Goal: Information Seeking & Learning: Learn about a topic

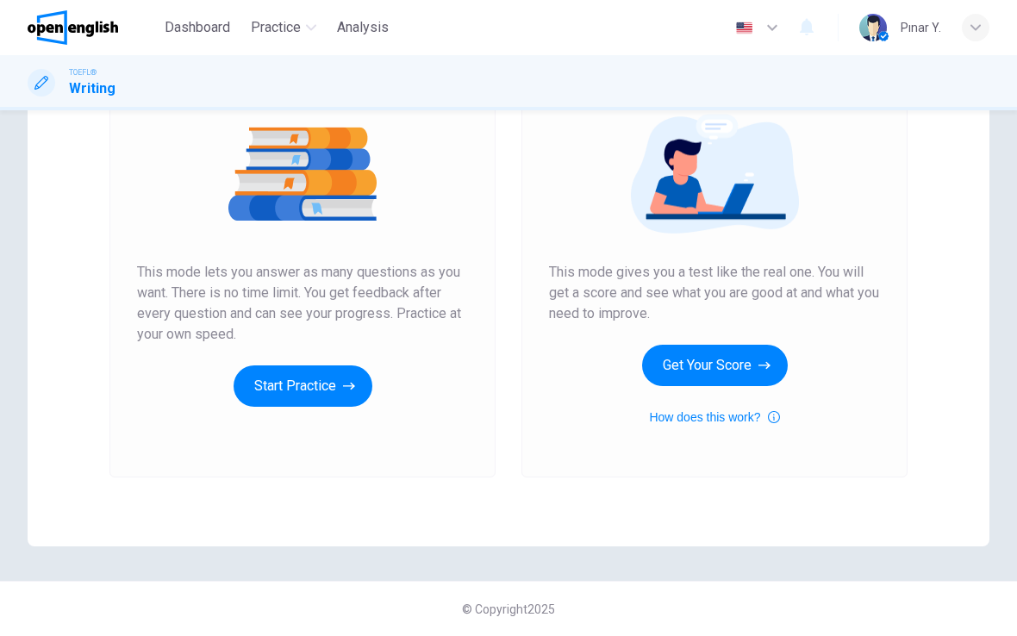
scroll to position [197, 0]
click at [297, 387] on button "Start Practice" at bounding box center [302, 385] width 139 height 41
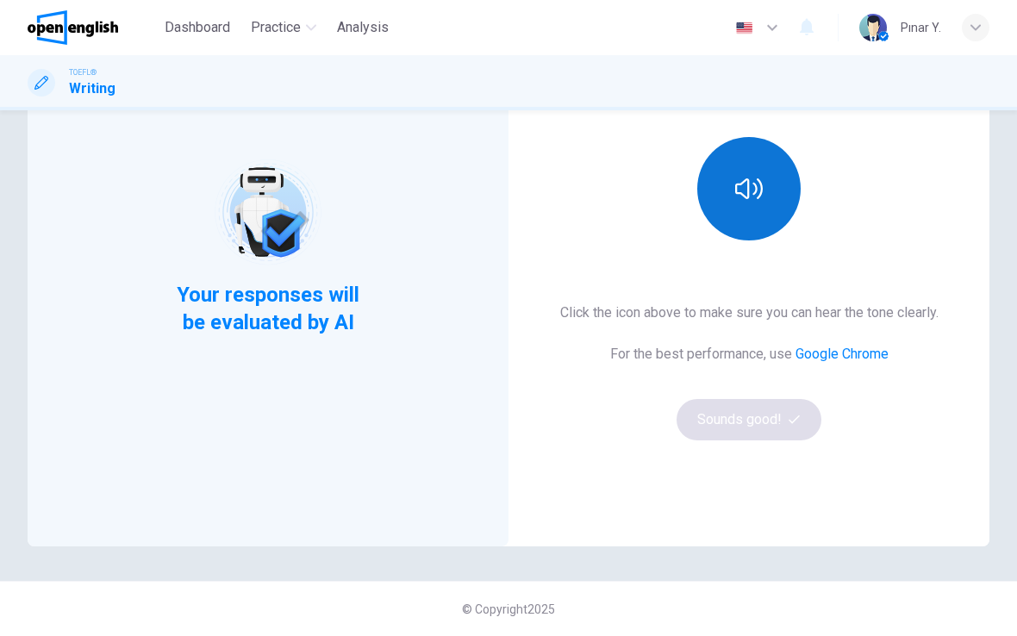
click at [764, 221] on button "button" at bounding box center [748, 188] width 103 height 103
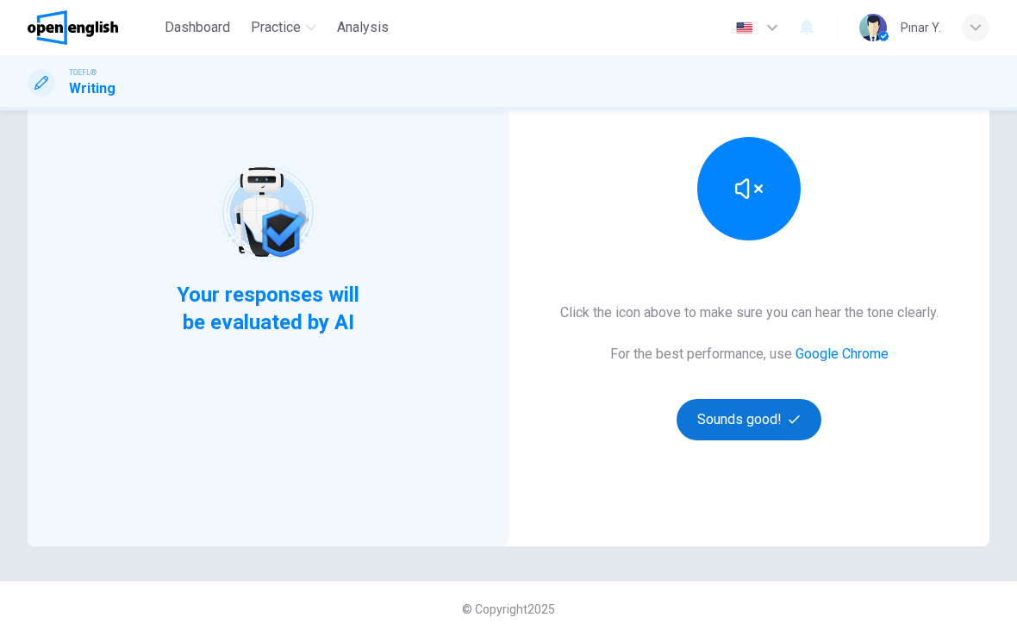
click at [753, 420] on button "Sounds good!" at bounding box center [748, 419] width 145 height 41
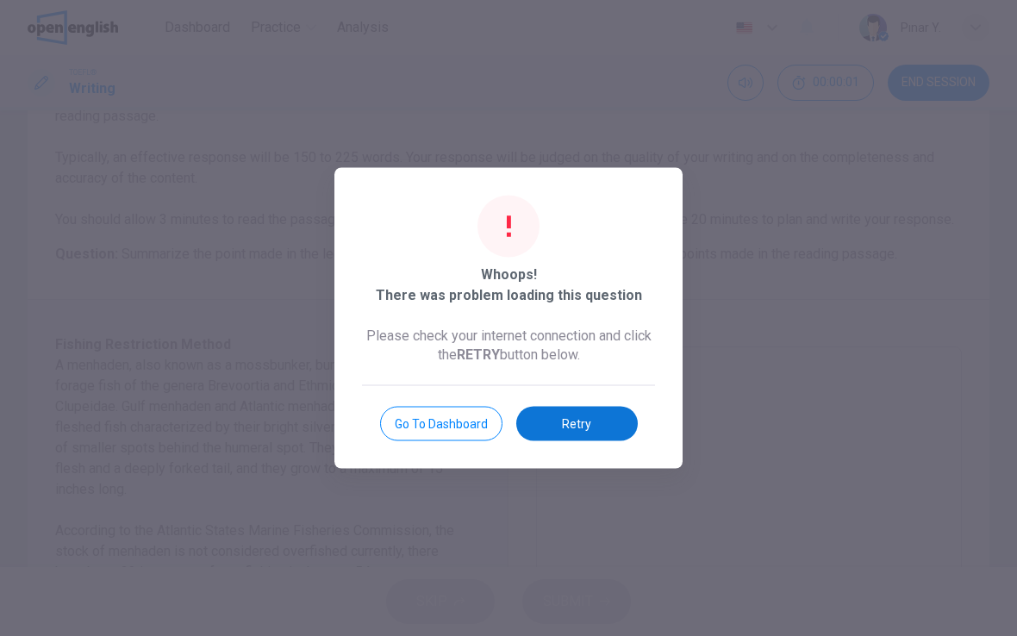
click at [608, 420] on button "Retry" at bounding box center [576, 424] width 121 height 34
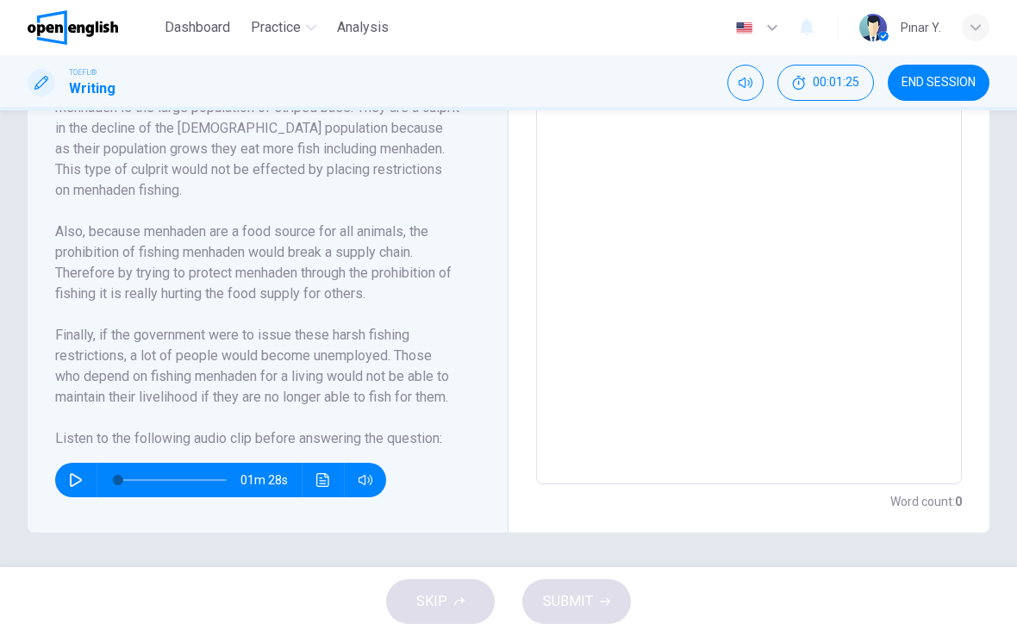
scroll to position [571, 0]
click at [72, 477] on icon "button" at bounding box center [76, 480] width 14 height 14
click at [64, 482] on button "button" at bounding box center [76, 480] width 28 height 34
type input "**"
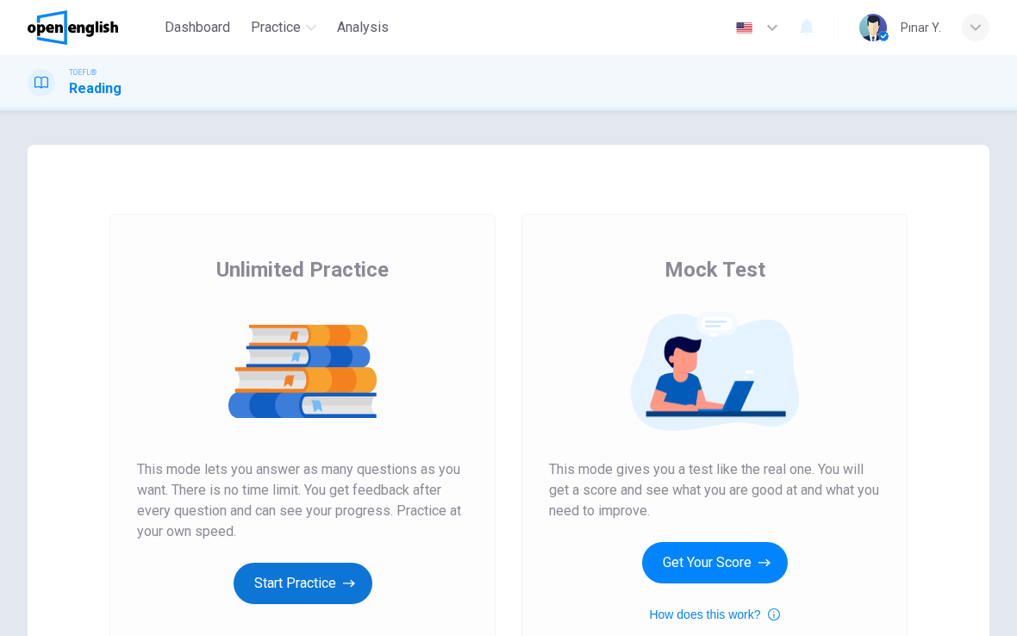
click at [285, 576] on button "Start Practice" at bounding box center [302, 583] width 139 height 41
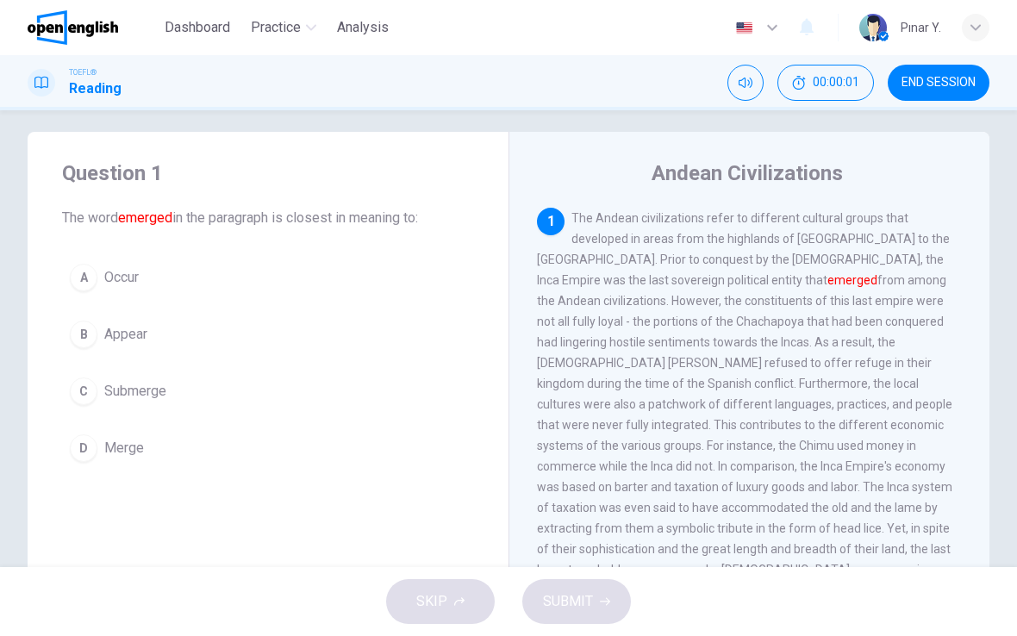
scroll to position [24, 0]
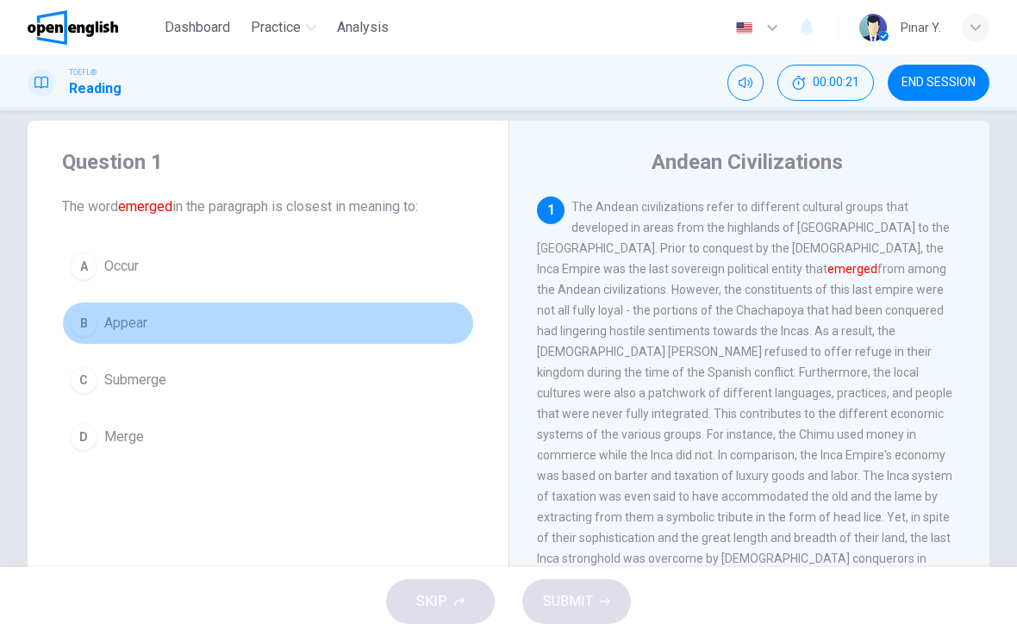
click at [86, 333] on div "B" at bounding box center [84, 323] width 28 height 28
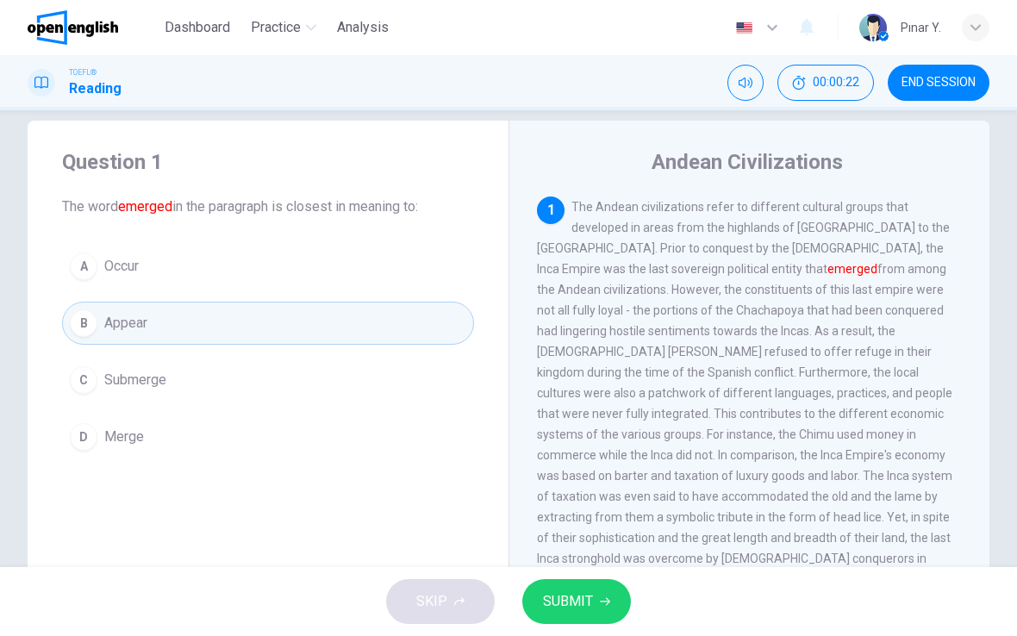
click at [588, 607] on span "SUBMIT" at bounding box center [568, 601] width 50 height 24
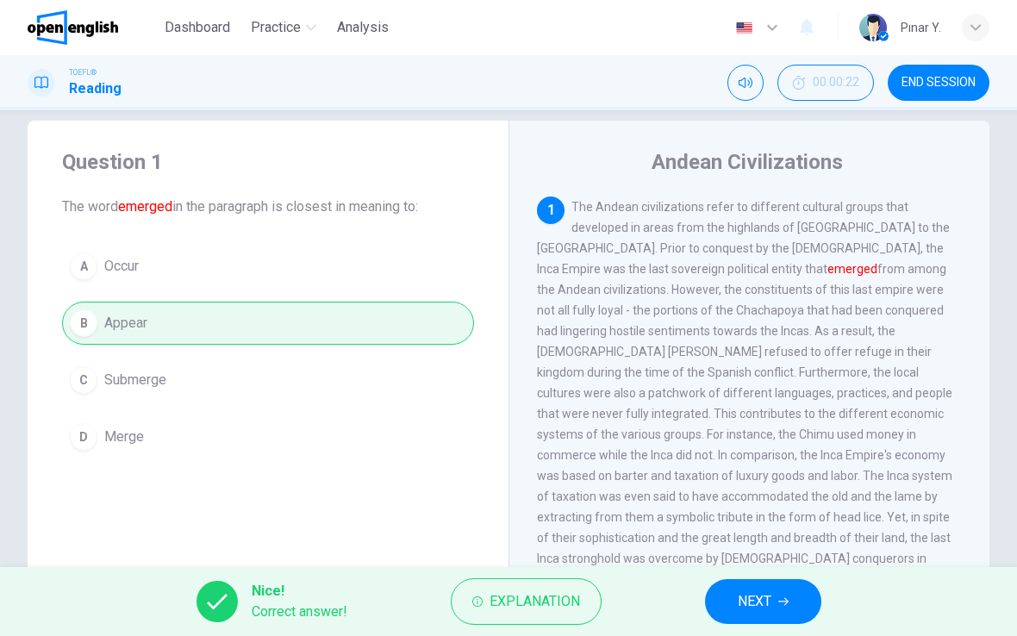
click at [746, 584] on button "NEXT" at bounding box center [763, 601] width 116 height 45
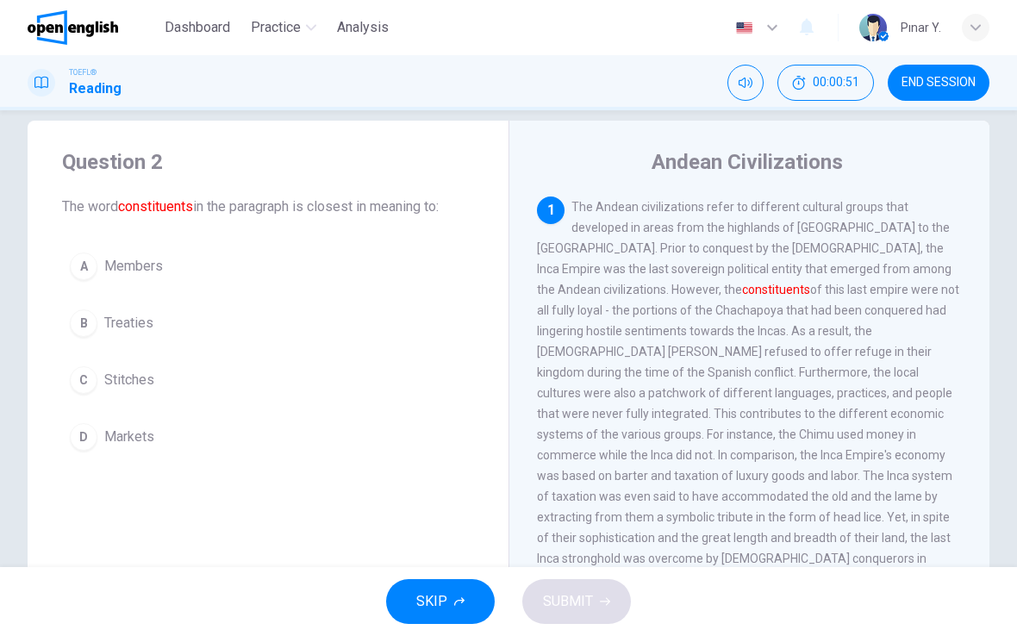
click at [120, 373] on span "Stitches" at bounding box center [129, 380] width 50 height 21
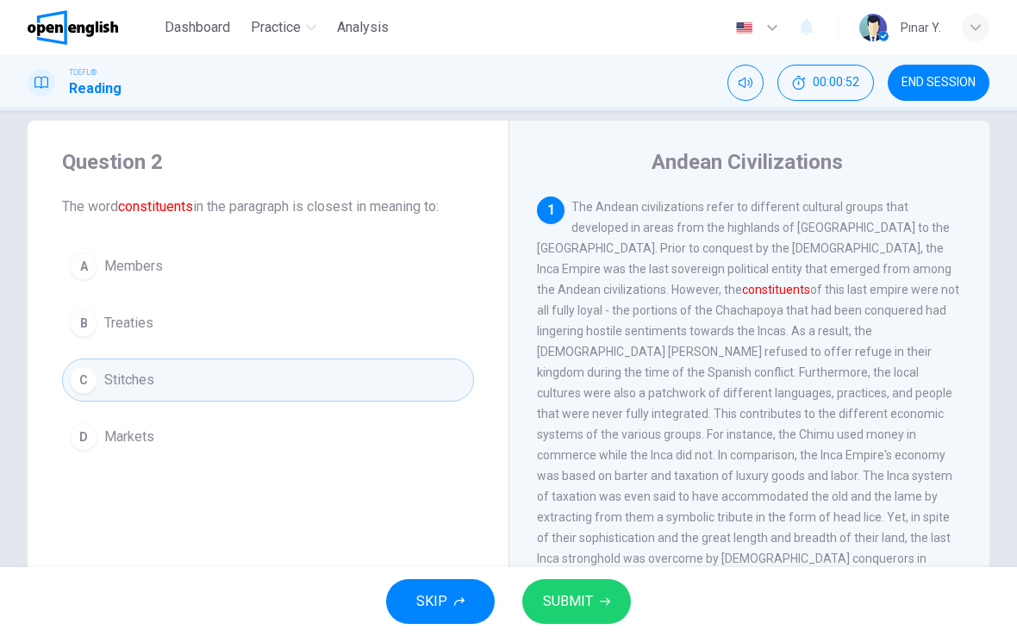
click at [582, 593] on span "SUBMIT" at bounding box center [568, 601] width 50 height 24
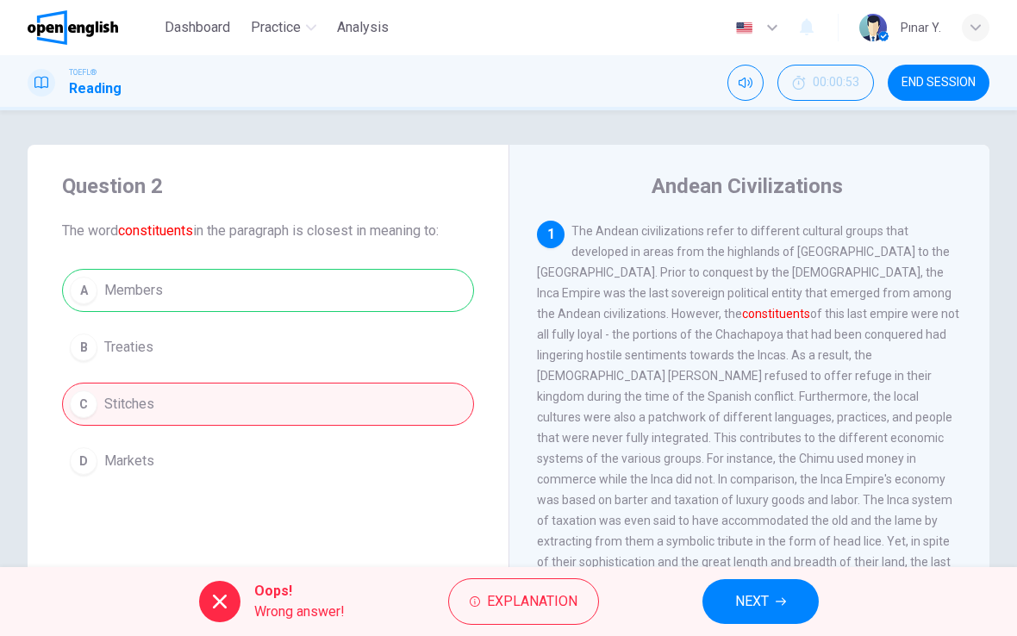
scroll to position [0, 0]
click at [746, 592] on span "NEXT" at bounding box center [752, 601] width 34 height 24
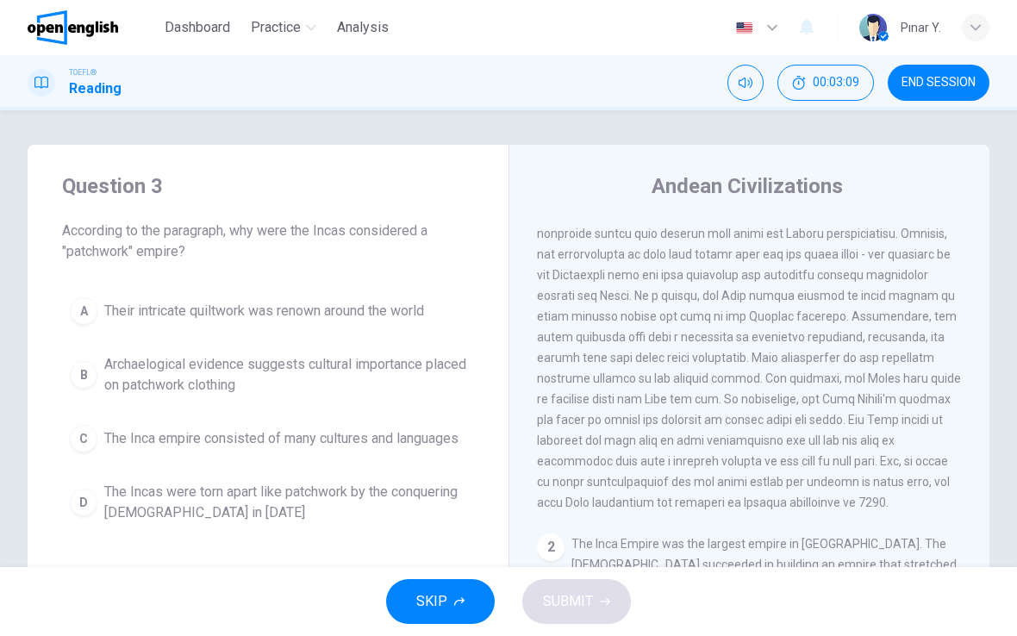
scroll to position [62, 0]
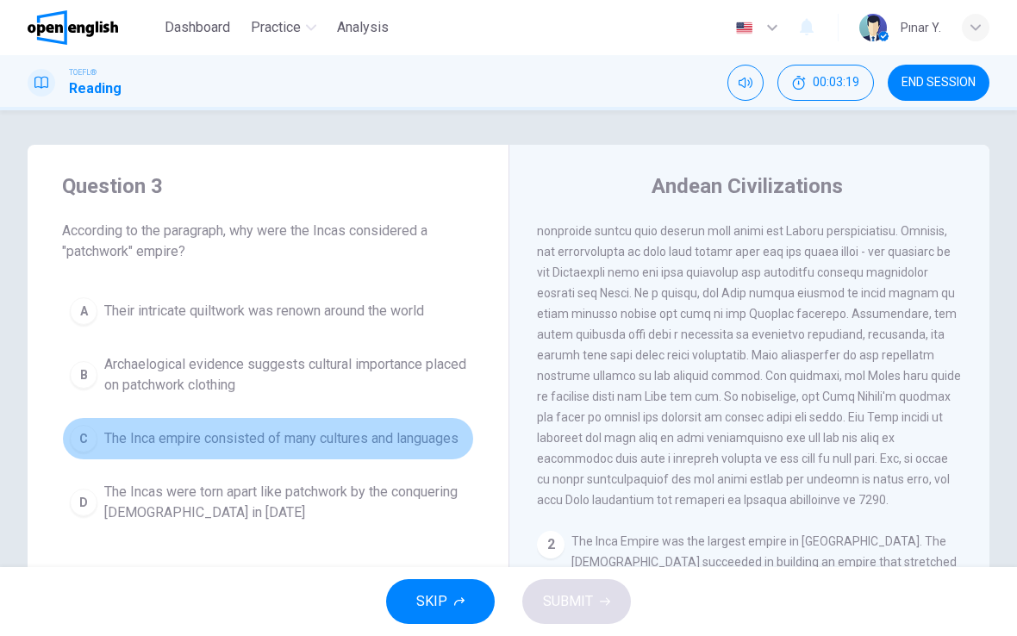
click at [308, 448] on span "The Inca empire consisted of many cultures and languages" at bounding box center [281, 438] width 354 height 21
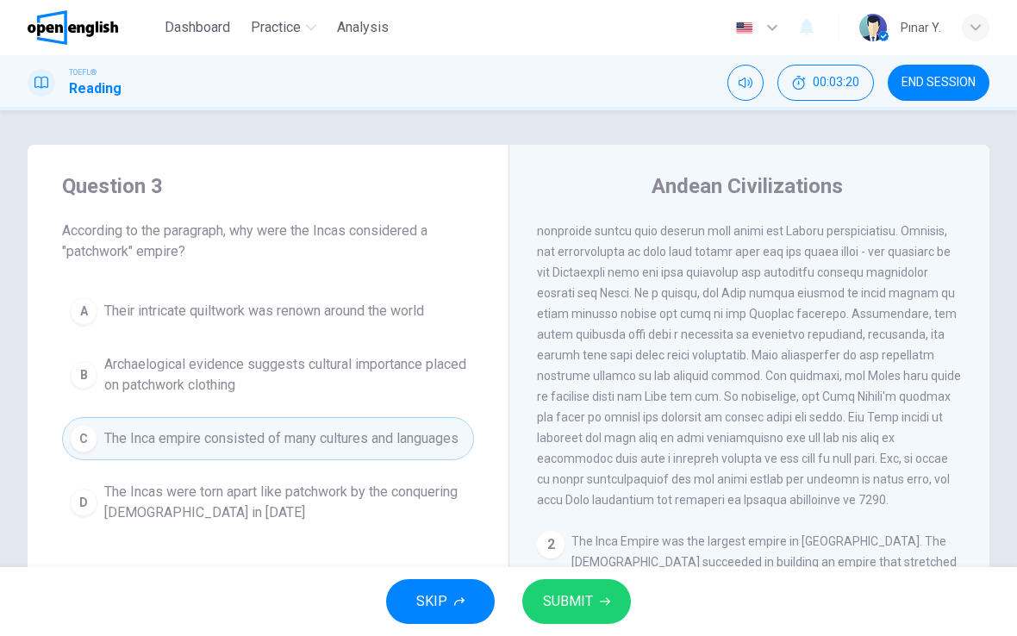
click at [564, 583] on button "SUBMIT" at bounding box center [576, 601] width 109 height 45
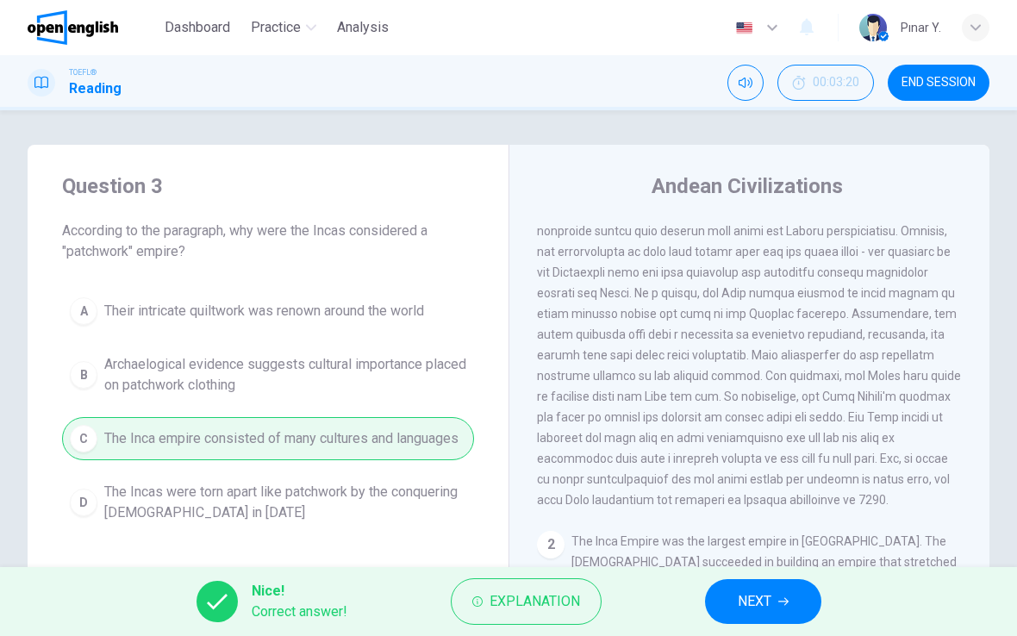
click at [759, 585] on button "NEXT" at bounding box center [763, 601] width 116 height 45
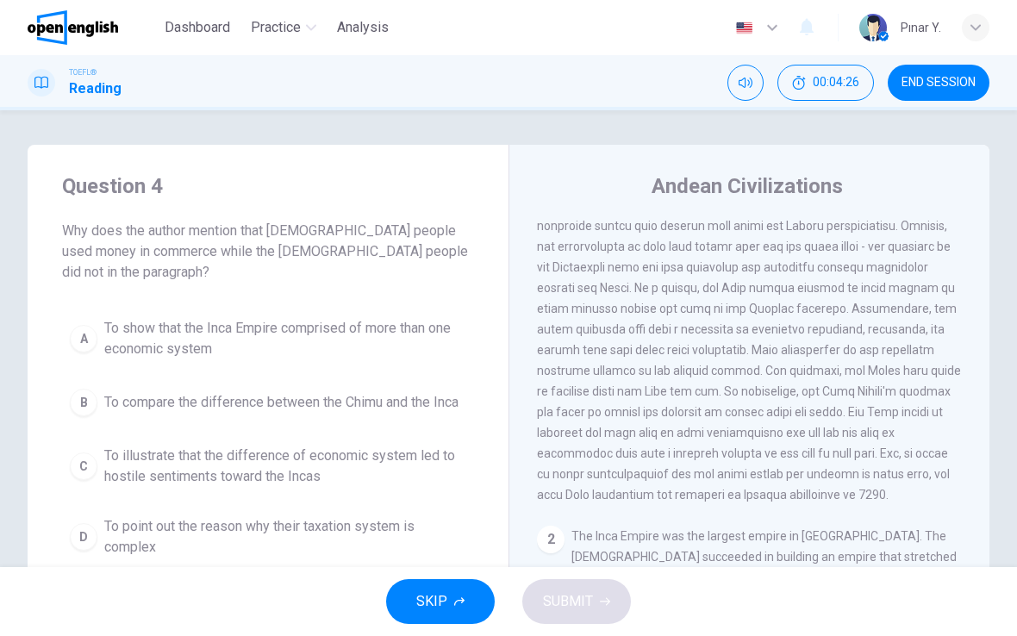
scroll to position [67, 0]
click at [98, 444] on button "C To illustrate that the difference of economic system led to hostile sentiment…" at bounding box center [268, 466] width 412 height 57
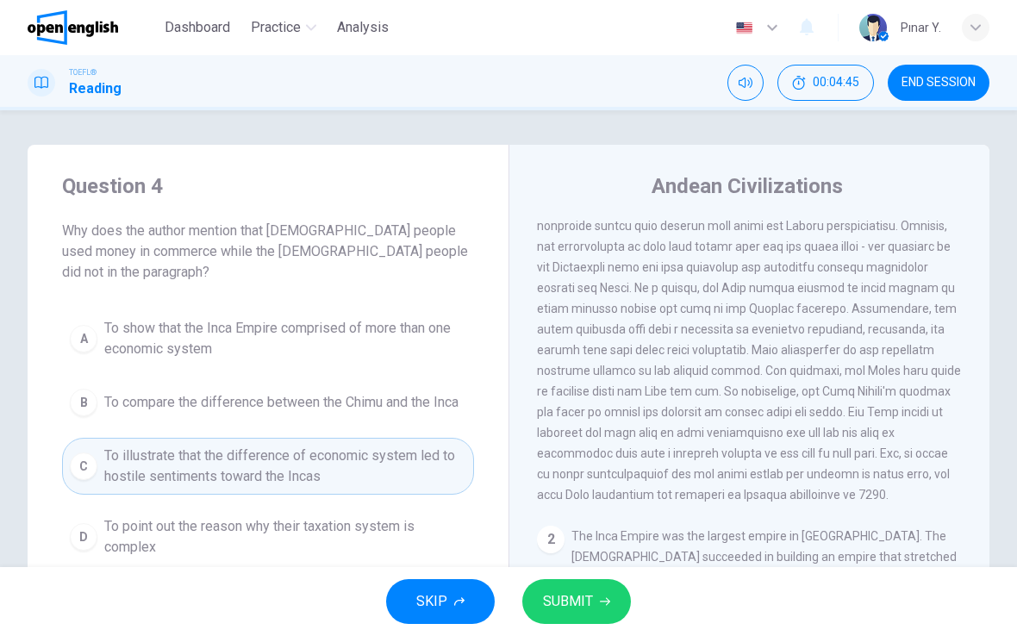
click at [553, 596] on span "SUBMIT" at bounding box center [568, 601] width 50 height 24
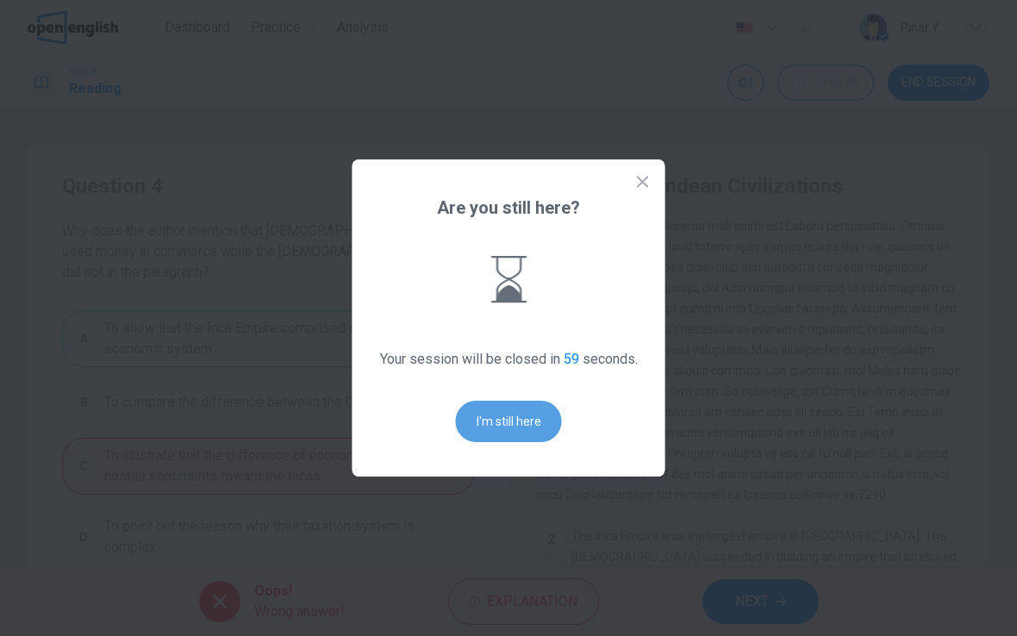
click at [485, 419] on button "I'm still here" at bounding box center [509, 421] width 106 height 41
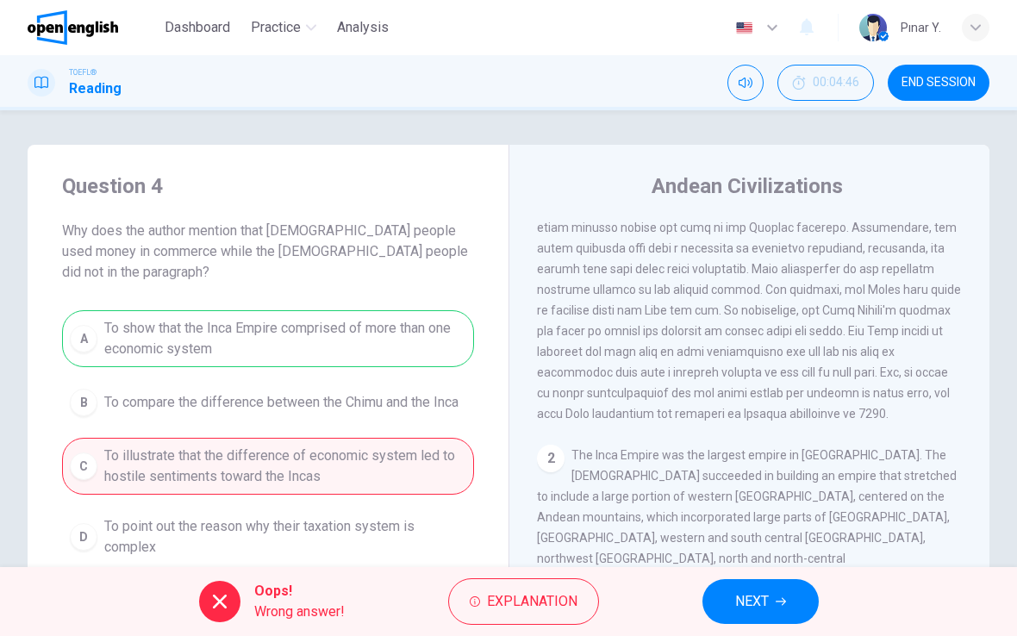
click at [759, 601] on span "NEXT" at bounding box center [752, 601] width 34 height 24
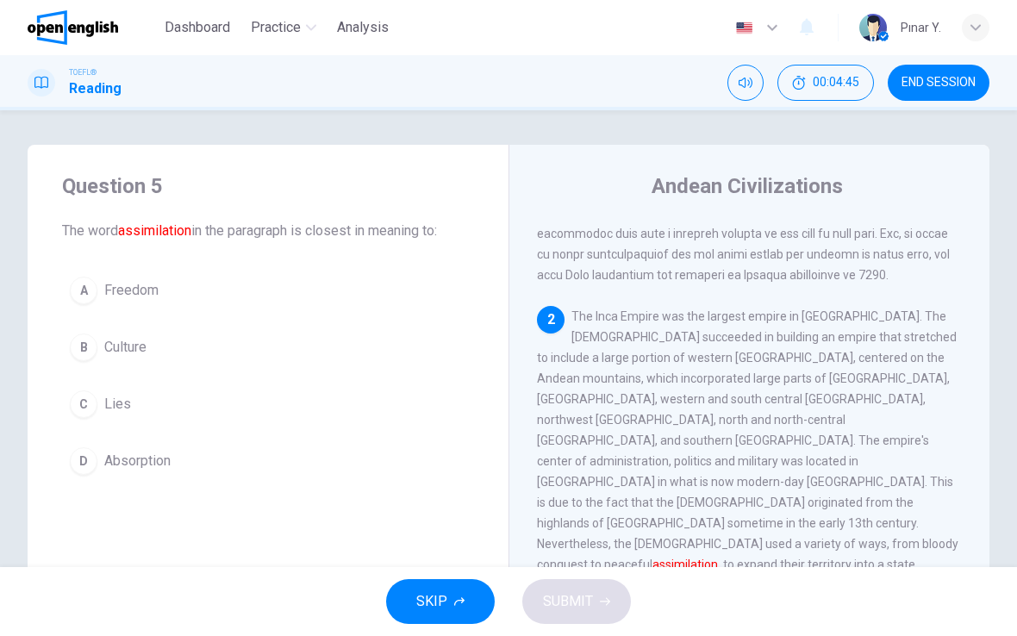
scroll to position [301, 0]
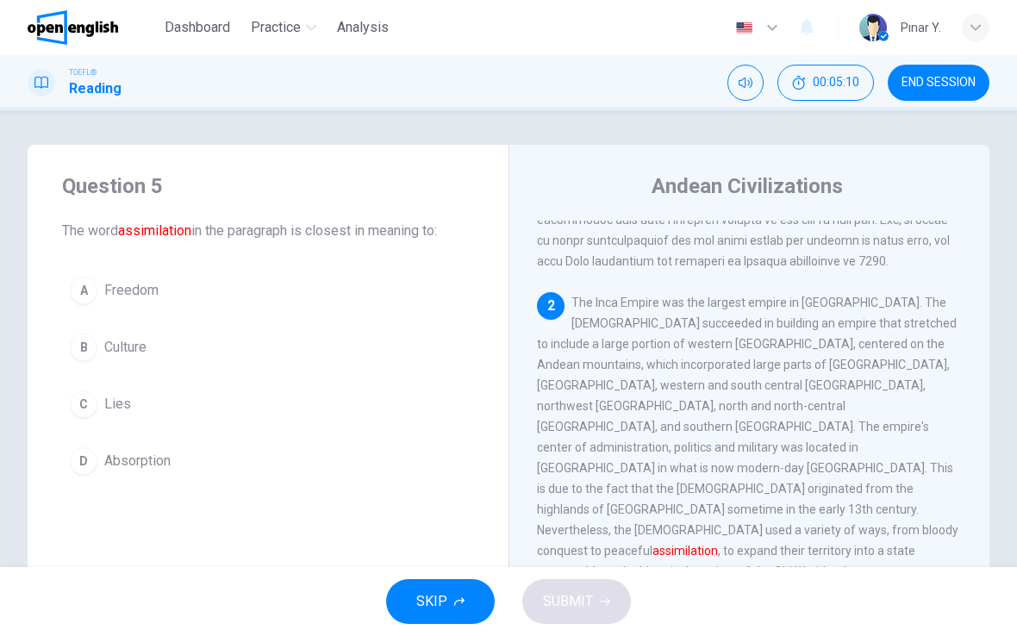
click at [121, 476] on button "D Absorption" at bounding box center [268, 460] width 412 height 43
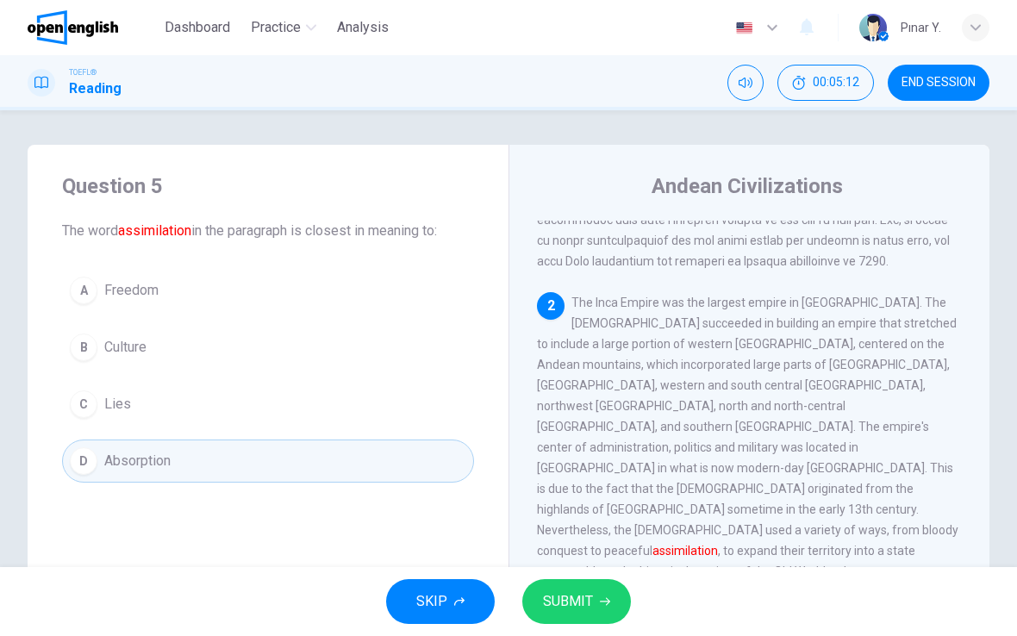
click at [548, 586] on button "SUBMIT" at bounding box center [576, 601] width 109 height 45
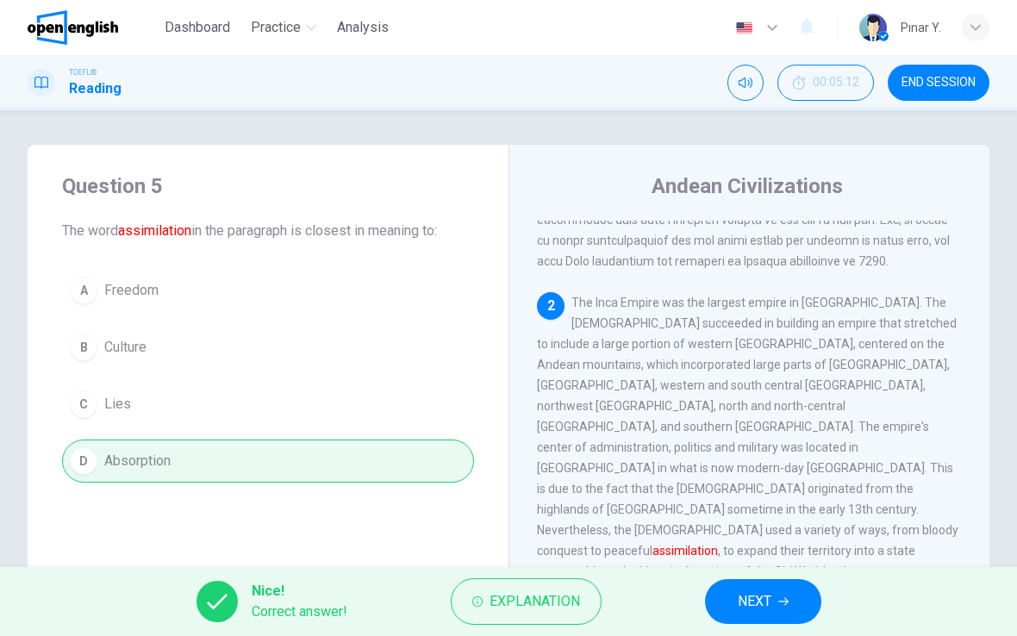
click at [770, 587] on button "NEXT" at bounding box center [763, 601] width 116 height 45
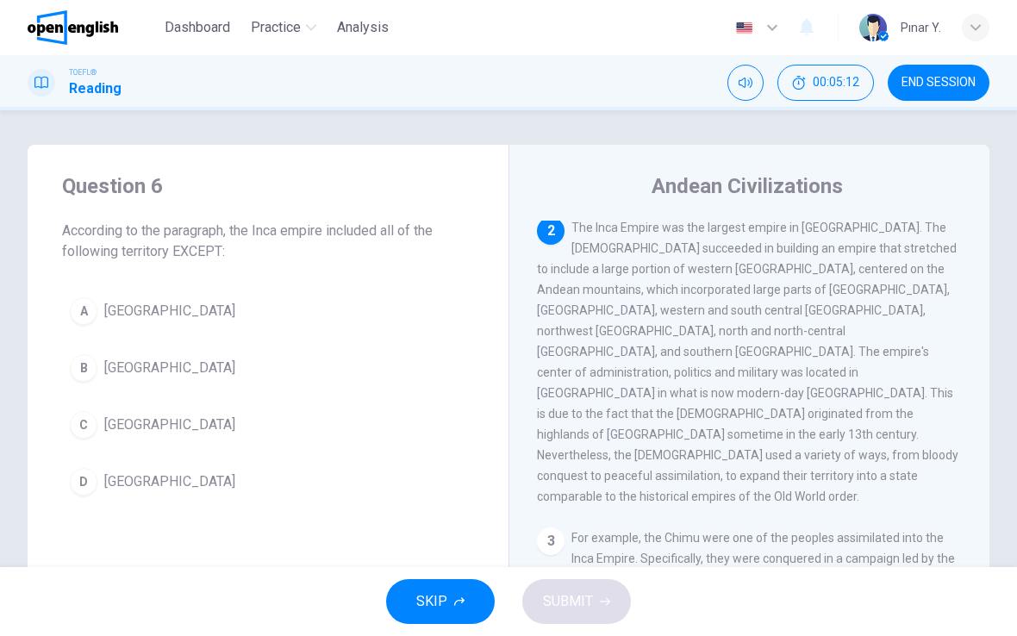
scroll to position [387, 0]
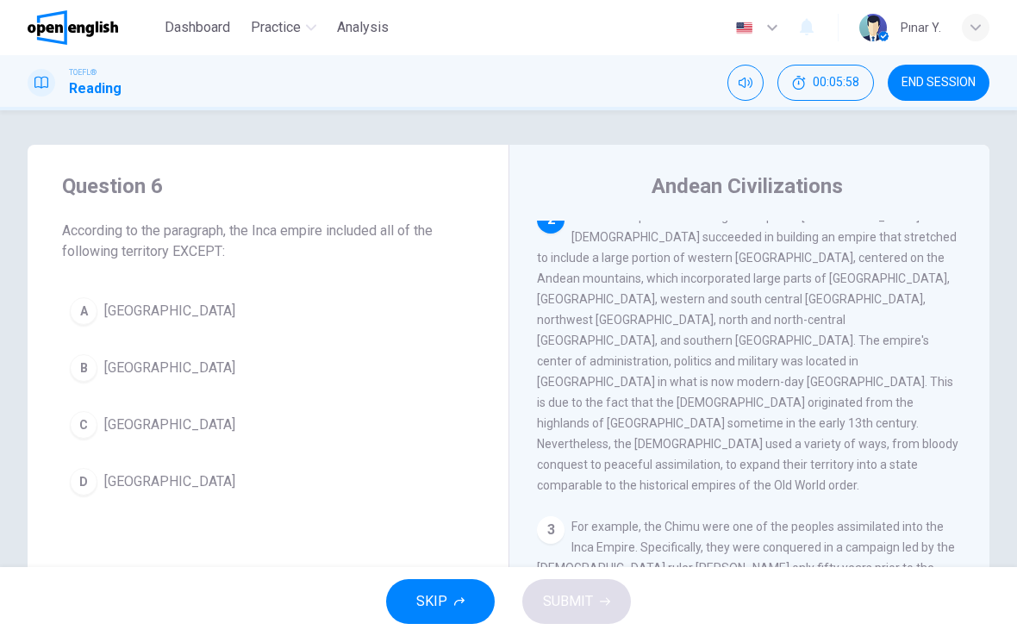
click at [89, 350] on button "B Brazil" at bounding box center [268, 367] width 412 height 43
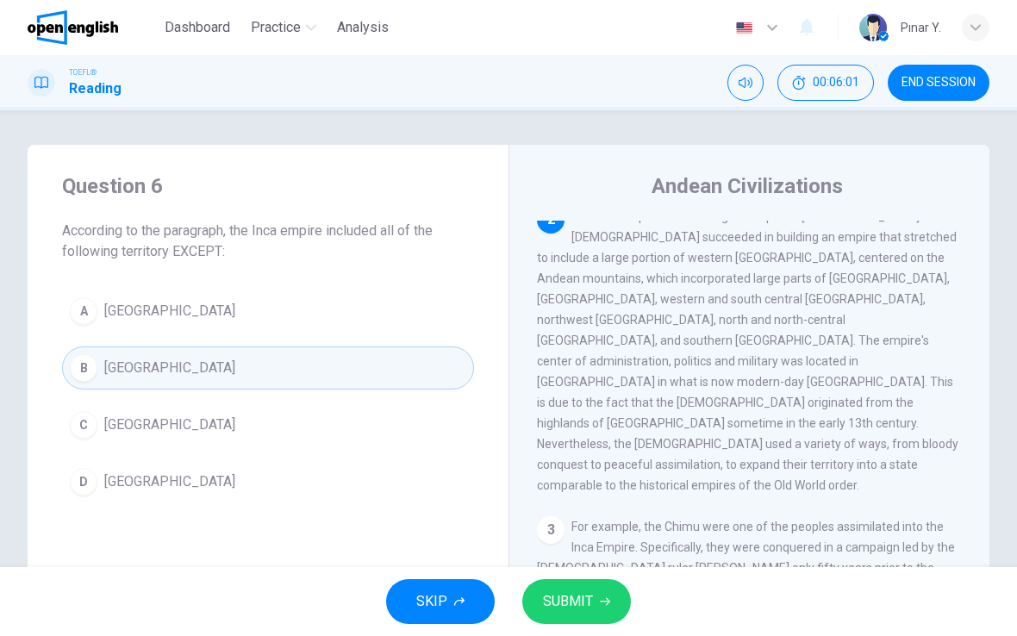
click at [581, 592] on span "SUBMIT" at bounding box center [568, 601] width 50 height 24
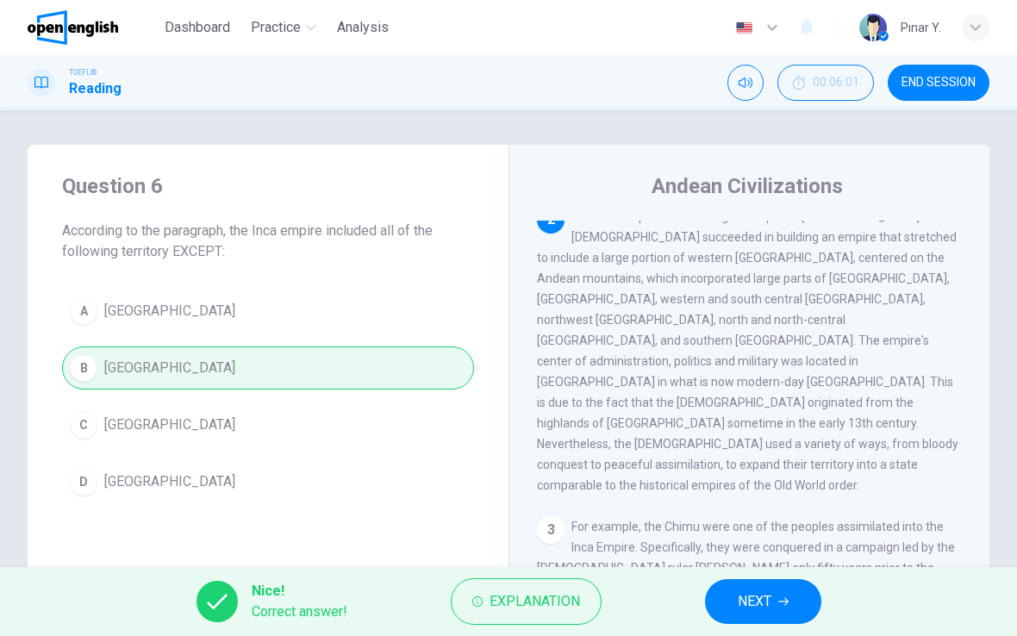
click at [752, 622] on button "NEXT" at bounding box center [763, 601] width 116 height 45
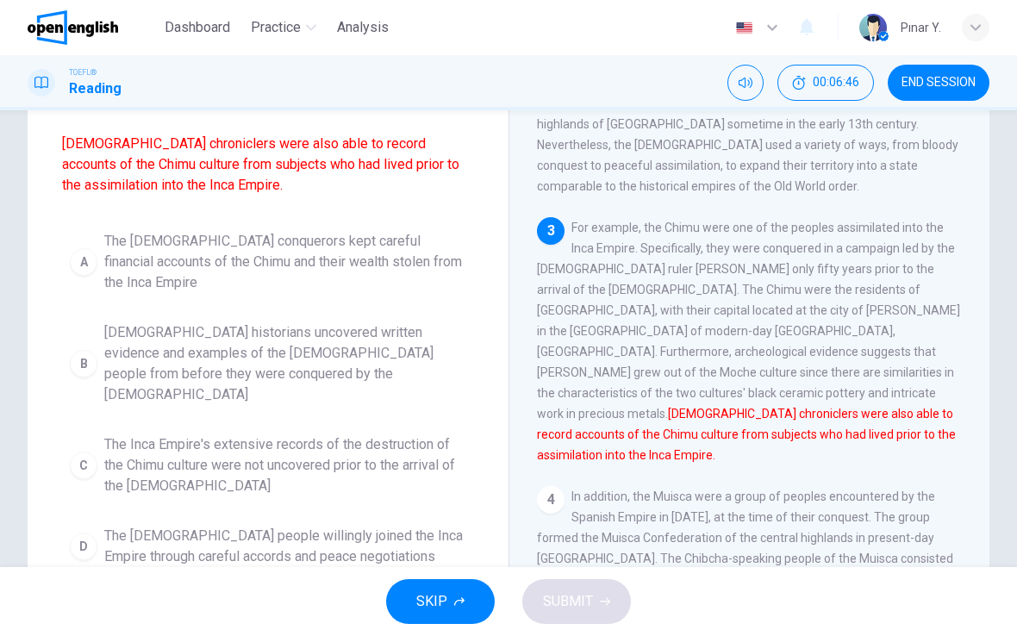
scroll to position [155, 0]
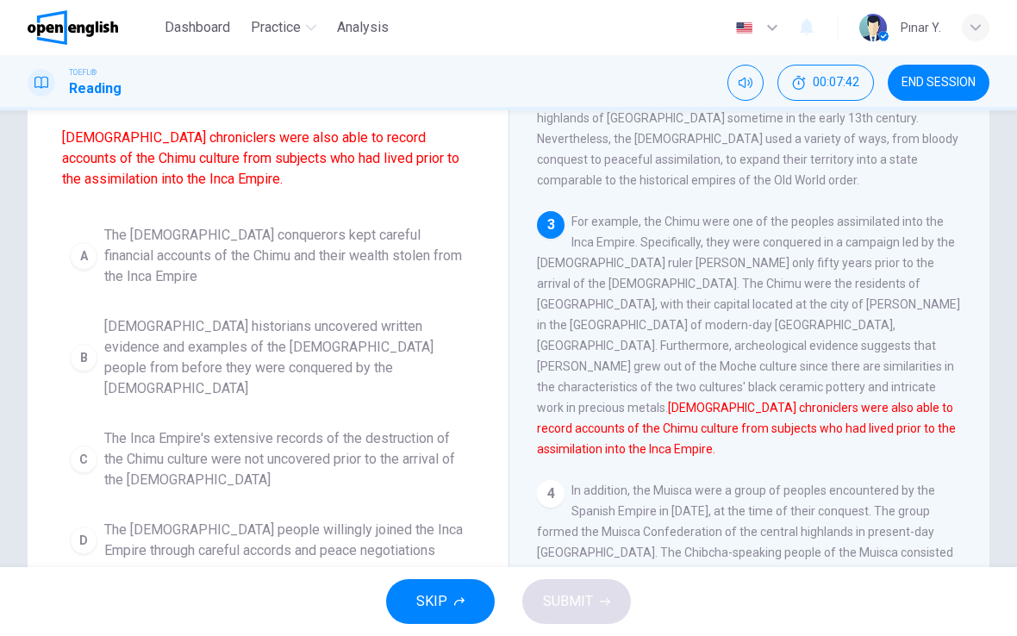
click at [231, 520] on span "The Chimu people willingly joined the Inca Empire through careful accords and p…" at bounding box center [285, 540] width 362 height 41
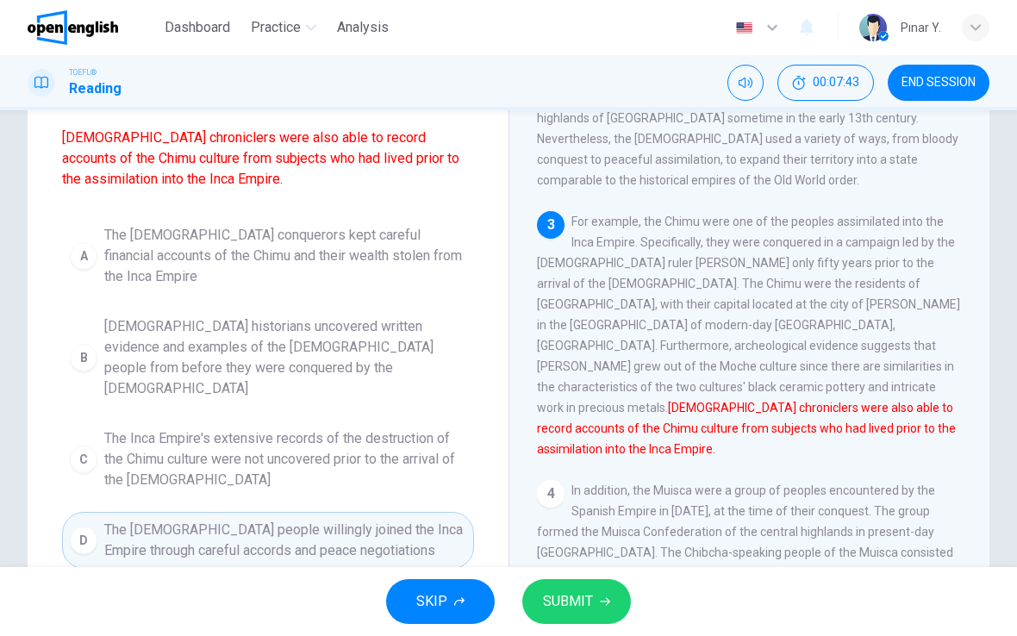
click at [591, 607] on span "SUBMIT" at bounding box center [568, 601] width 50 height 24
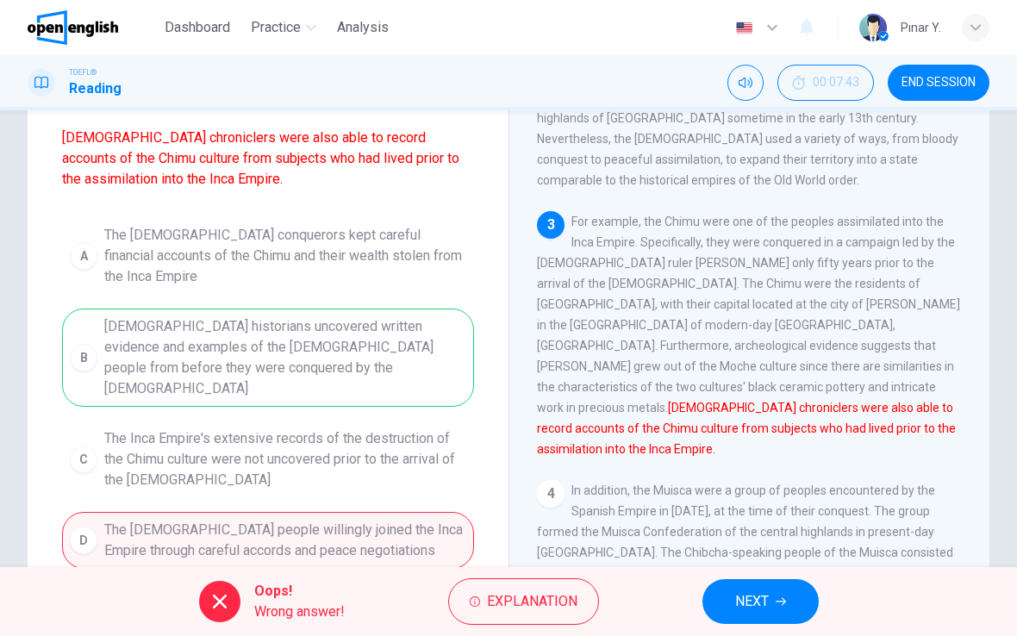
click at [760, 607] on span "NEXT" at bounding box center [752, 601] width 34 height 24
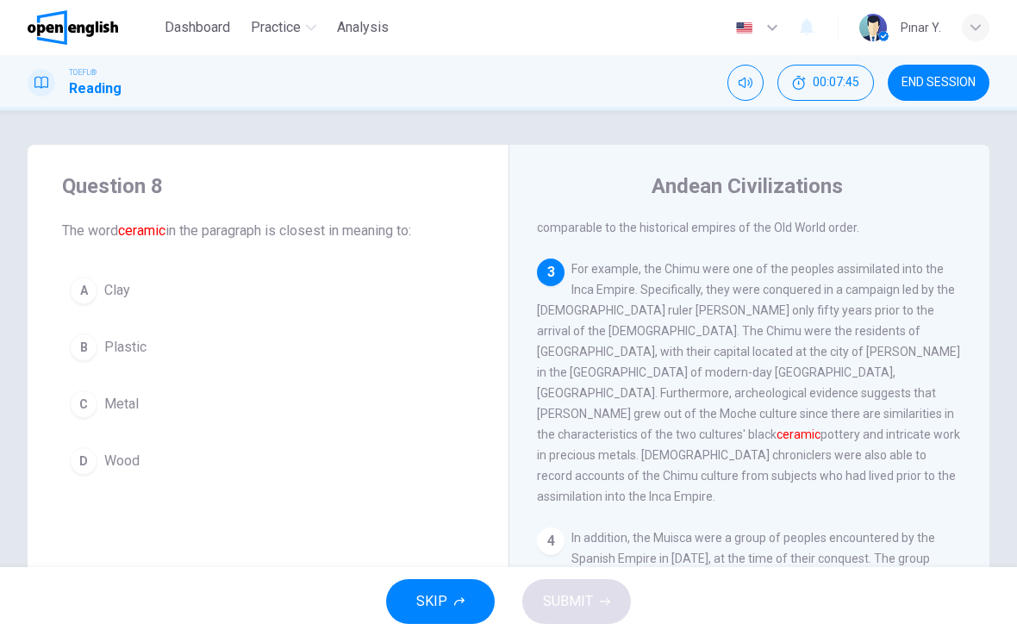
scroll to position [0, 0]
click at [96, 270] on button "A Clay" at bounding box center [268, 290] width 412 height 43
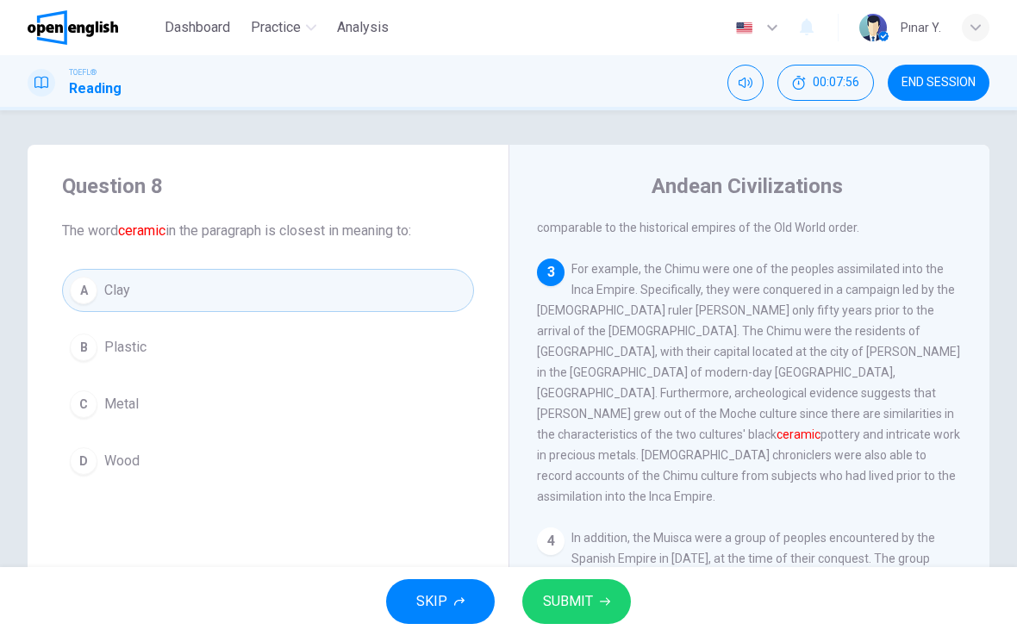
click at [598, 587] on button "SUBMIT" at bounding box center [576, 601] width 109 height 45
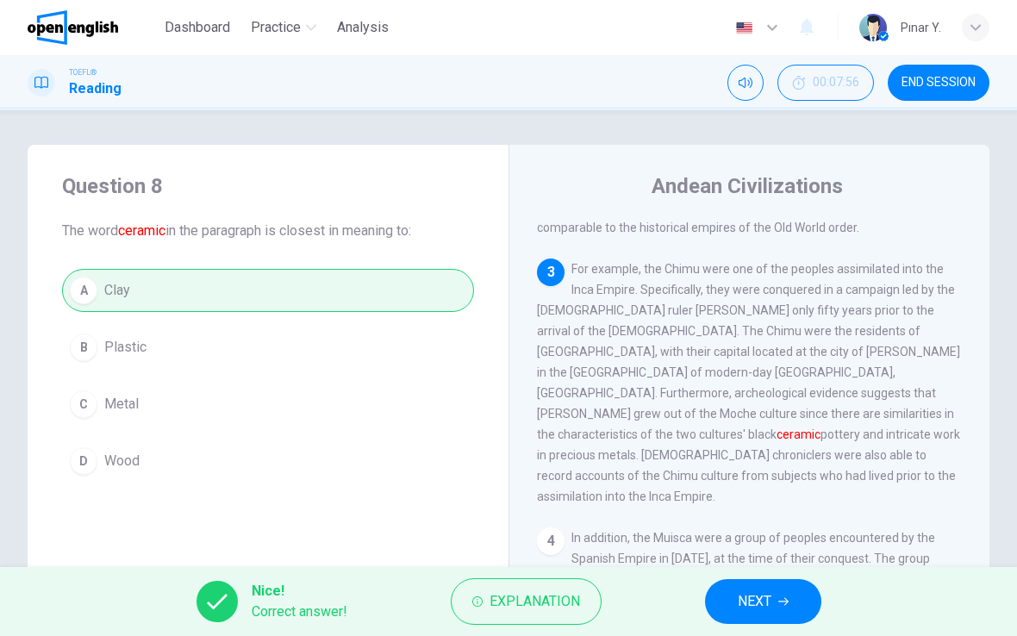
click at [771, 601] on span "NEXT" at bounding box center [754, 601] width 34 height 24
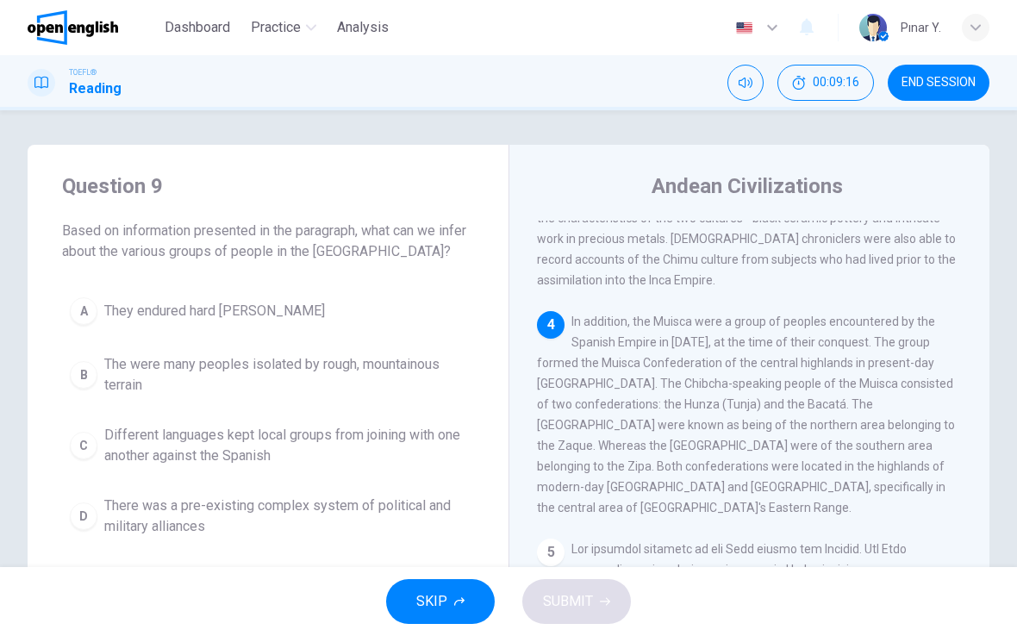
scroll to position [861, 0]
click at [202, 517] on span "There was a pre-existing complex system of political and military alliances" at bounding box center [285, 515] width 362 height 41
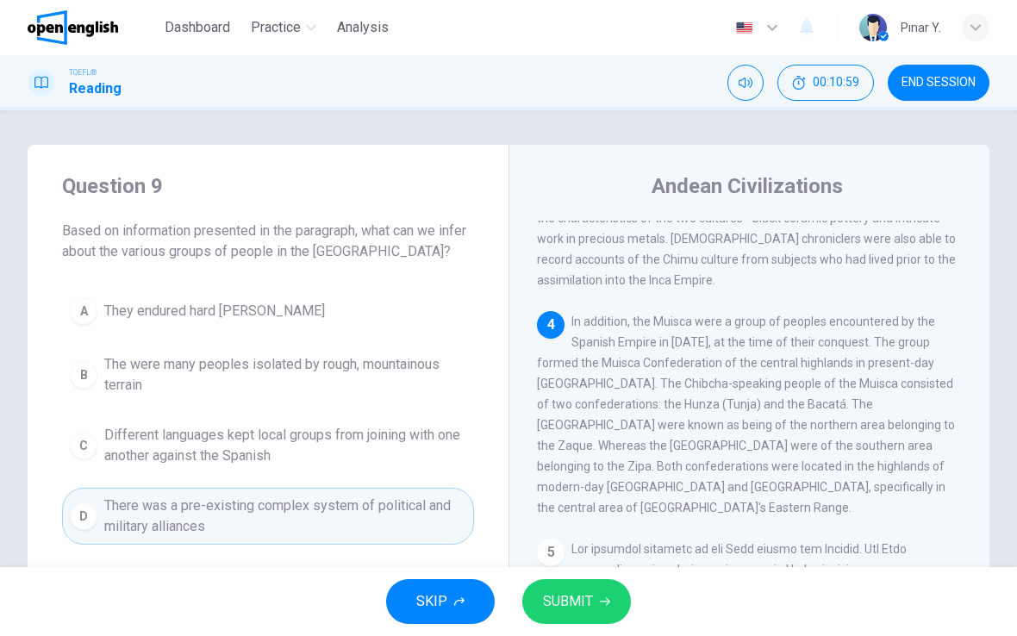
click at [575, 607] on span "SUBMIT" at bounding box center [568, 601] width 50 height 24
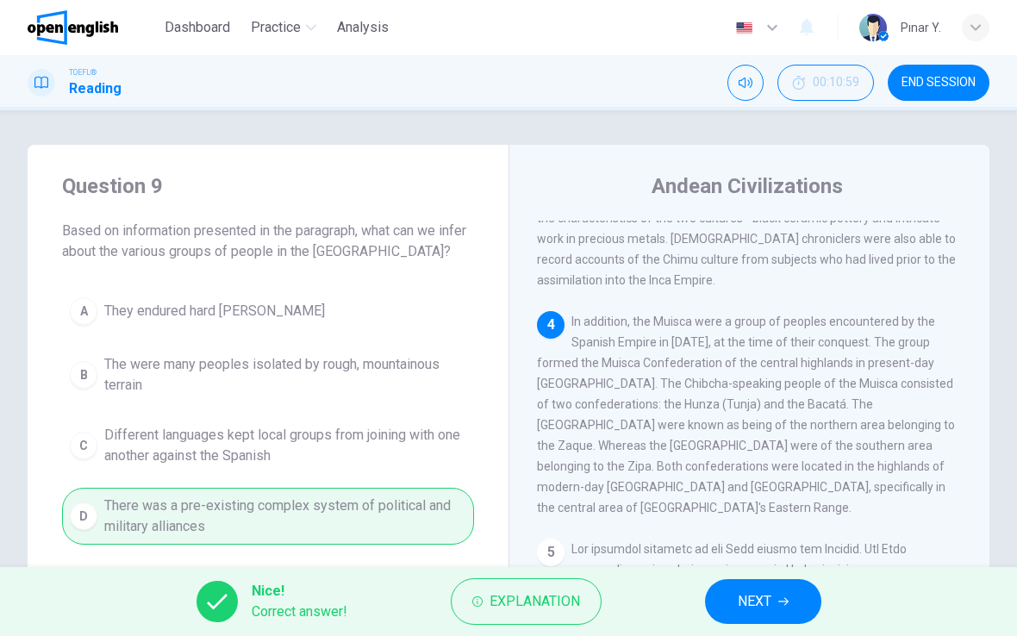
click at [796, 610] on button "NEXT" at bounding box center [763, 601] width 116 height 45
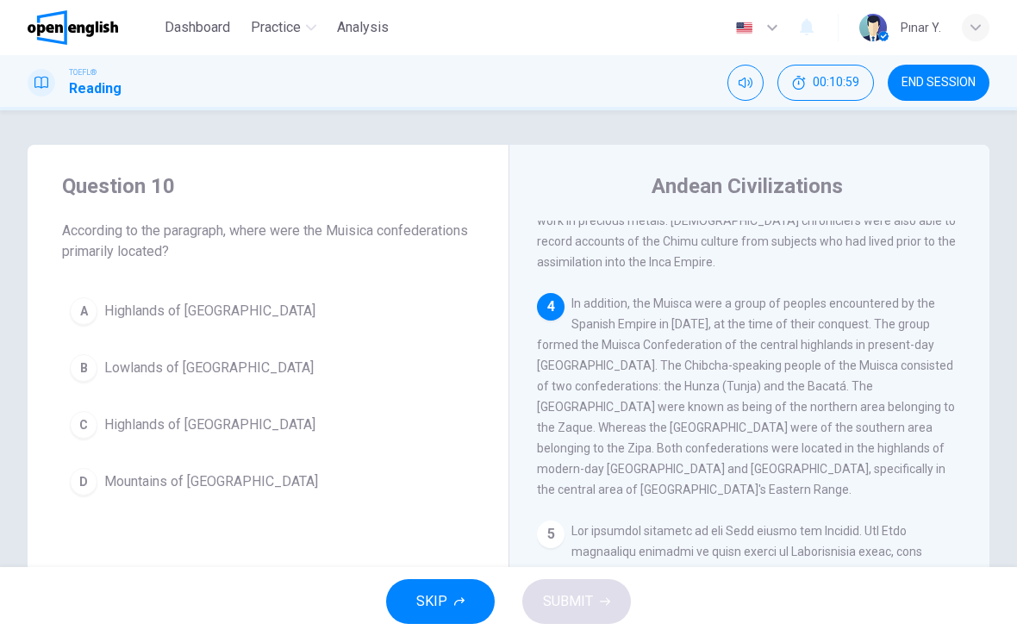
scroll to position [881, 0]
click at [146, 428] on span "Highlands of Colombia" at bounding box center [209, 424] width 211 height 21
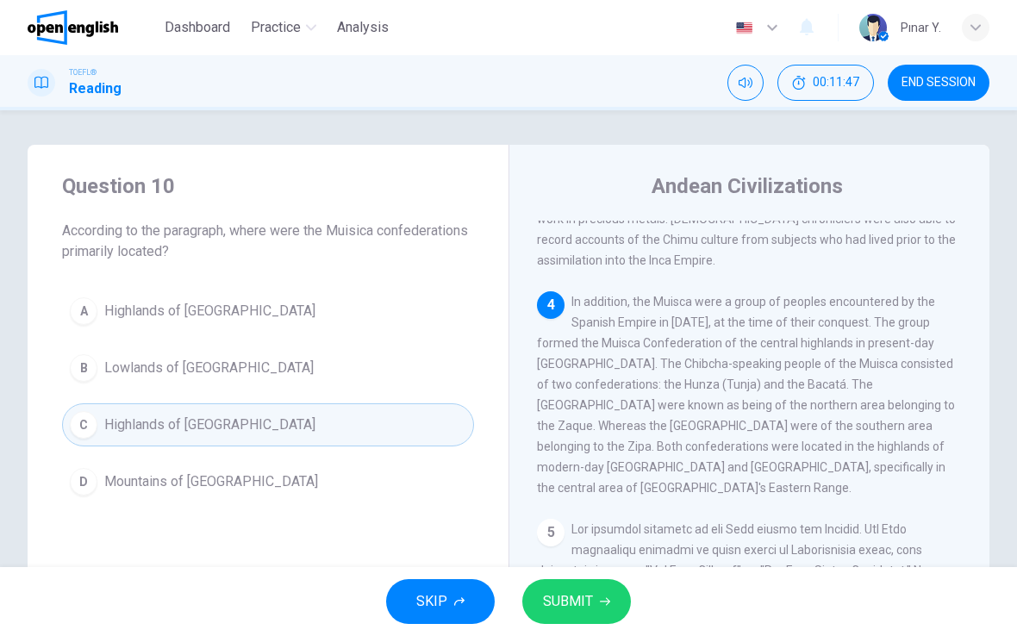
click at [552, 569] on div "SKIP SUBMIT" at bounding box center [508, 601] width 1017 height 69
click at [588, 598] on span "SUBMIT" at bounding box center [568, 601] width 50 height 24
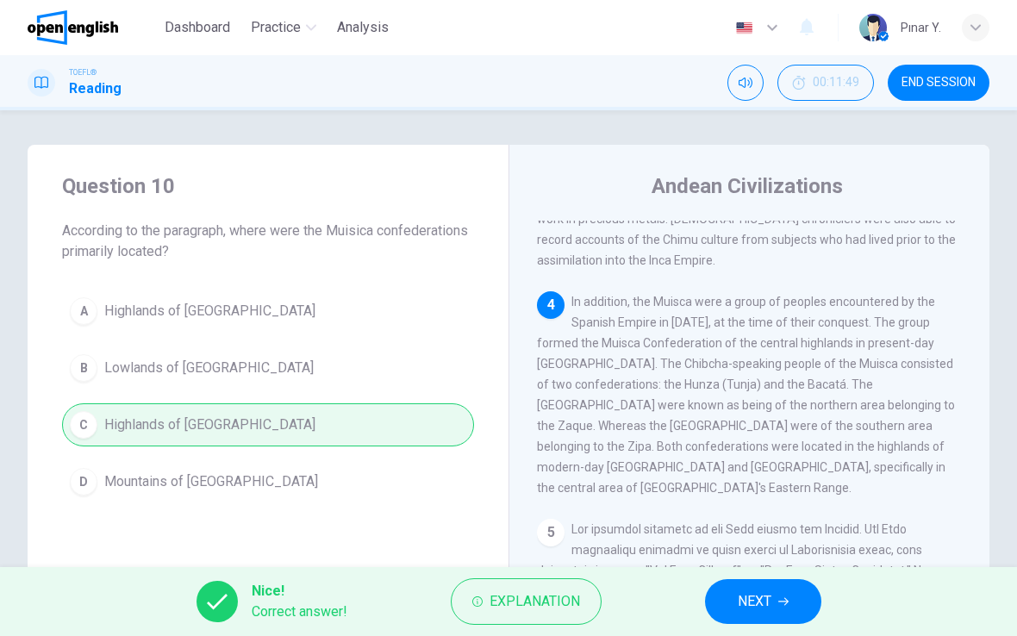
click at [791, 594] on button "NEXT" at bounding box center [763, 601] width 116 height 45
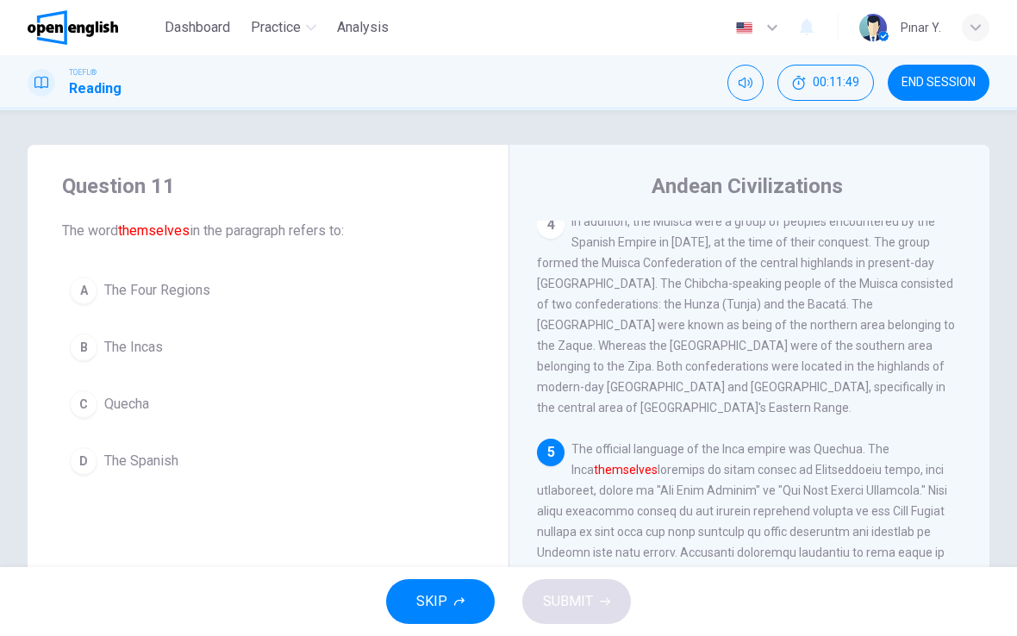
scroll to position [965, 0]
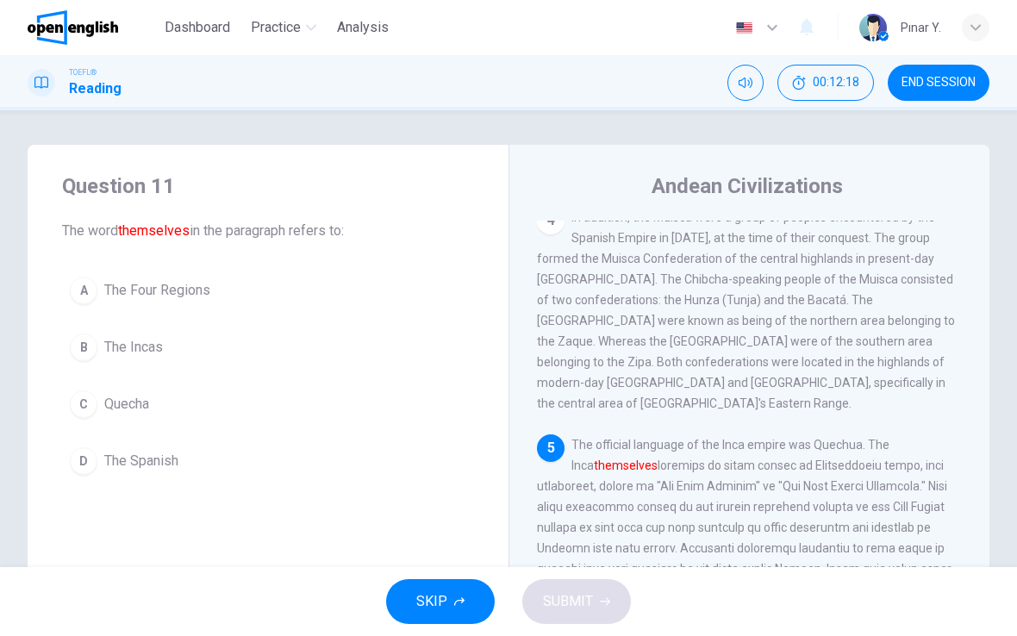
click at [112, 419] on button "C Quecha" at bounding box center [268, 404] width 412 height 43
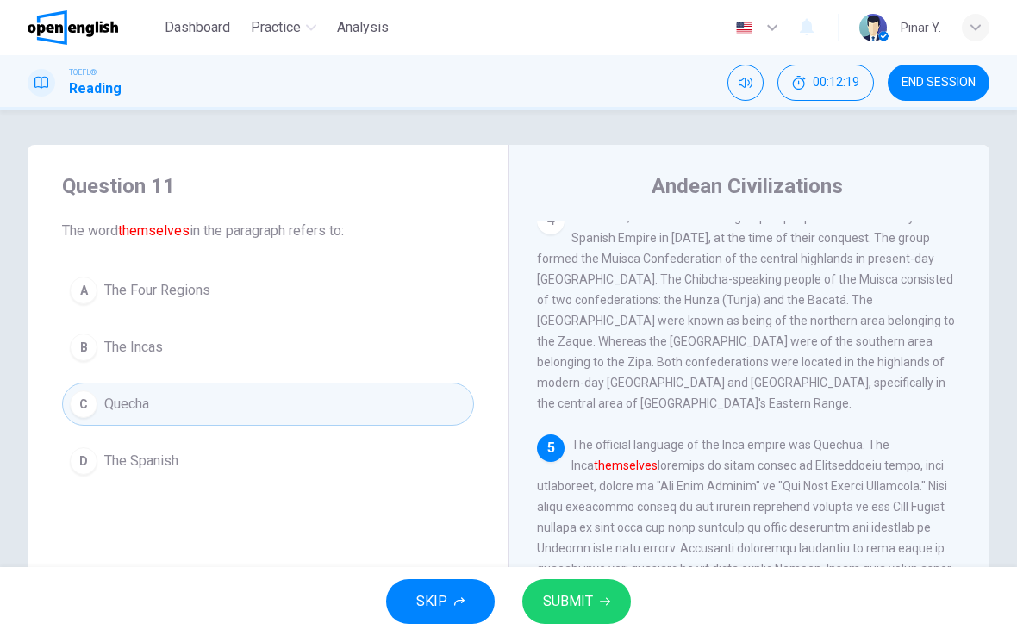
click at [578, 594] on span "SUBMIT" at bounding box center [568, 601] width 50 height 24
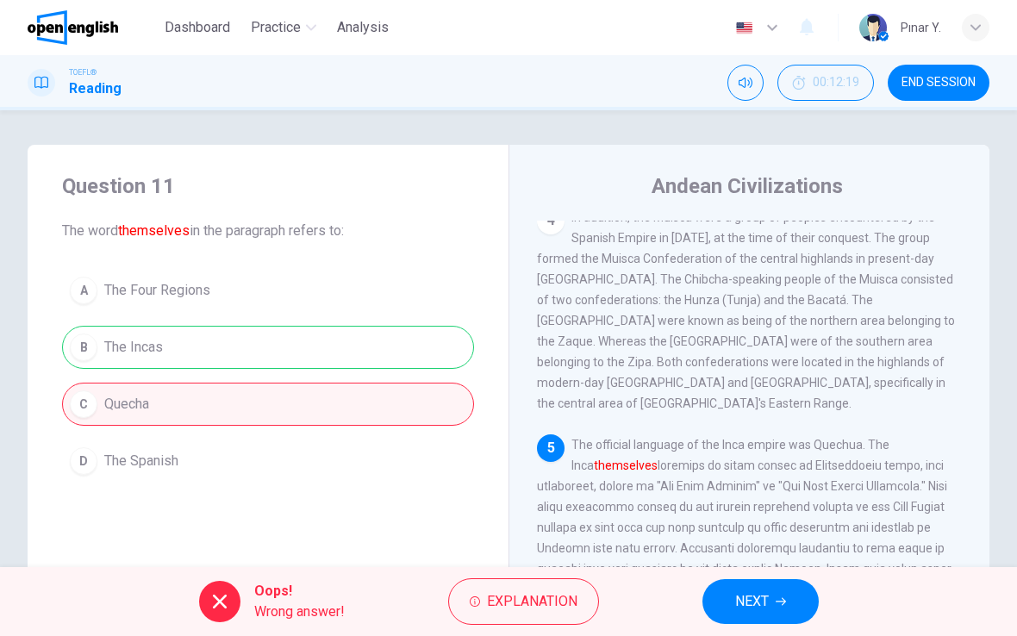
click at [774, 591] on button "NEXT" at bounding box center [760, 601] width 116 height 45
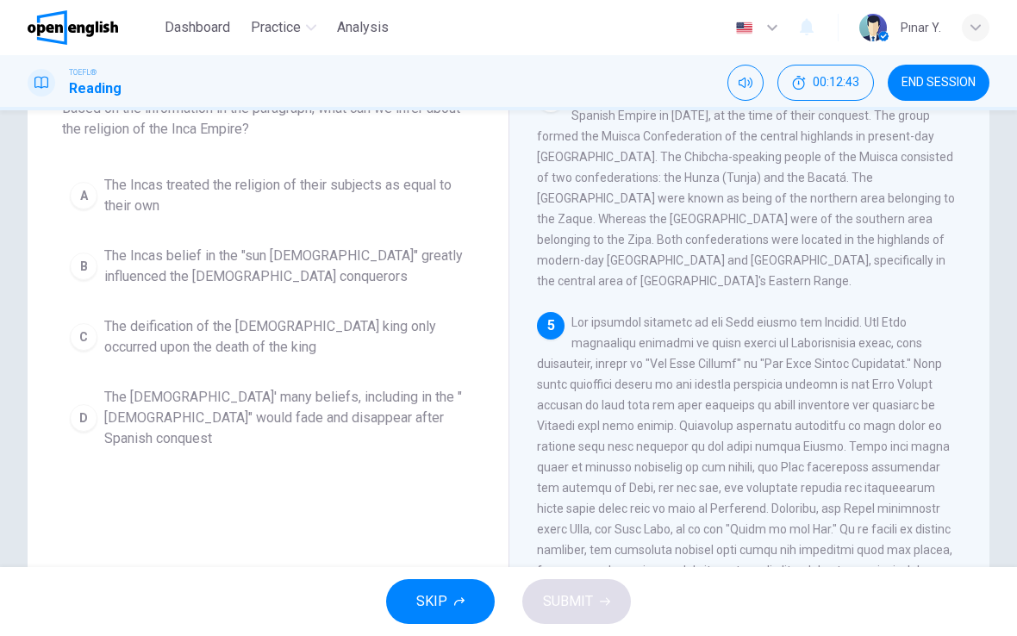
scroll to position [118, 0]
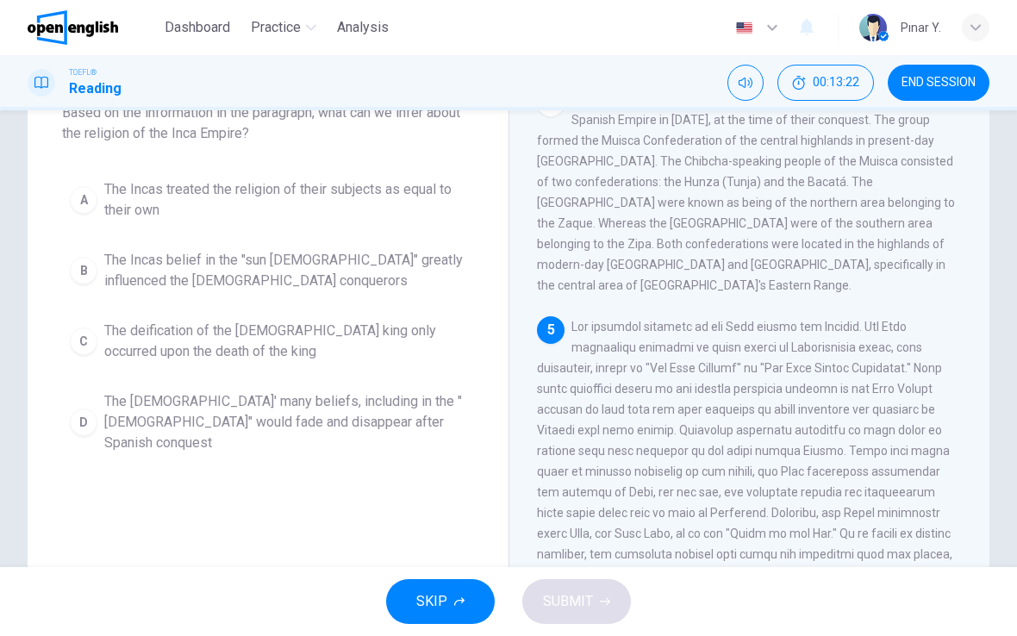
click at [211, 415] on span "The Incas' many beliefs, including in the "sun god" would fade and disappear af…" at bounding box center [285, 422] width 362 height 62
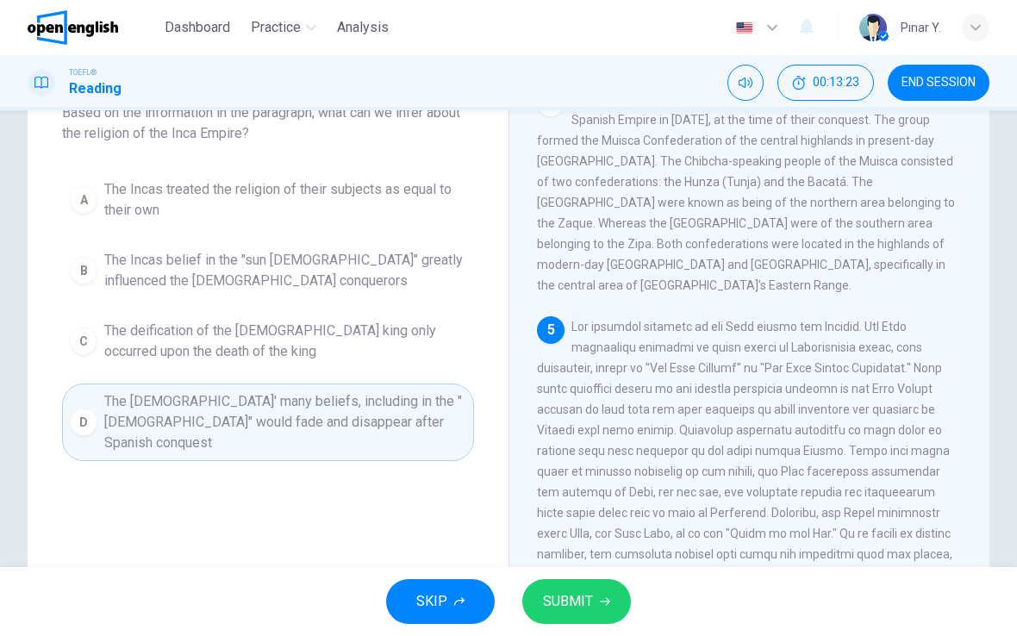
click at [574, 604] on span "SUBMIT" at bounding box center [568, 601] width 50 height 24
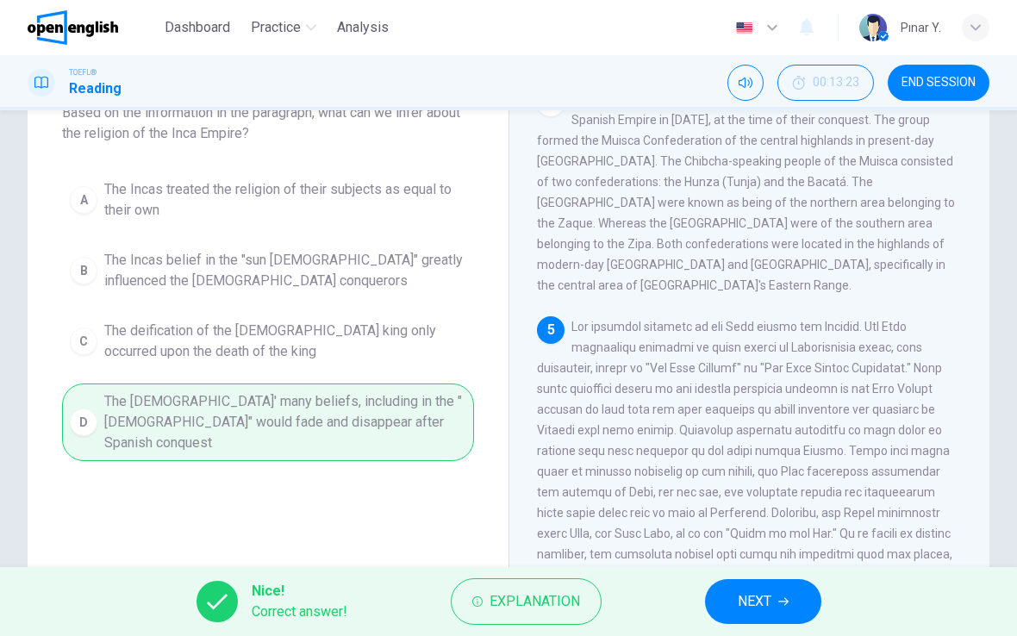
click at [758, 585] on button "NEXT" at bounding box center [763, 601] width 116 height 45
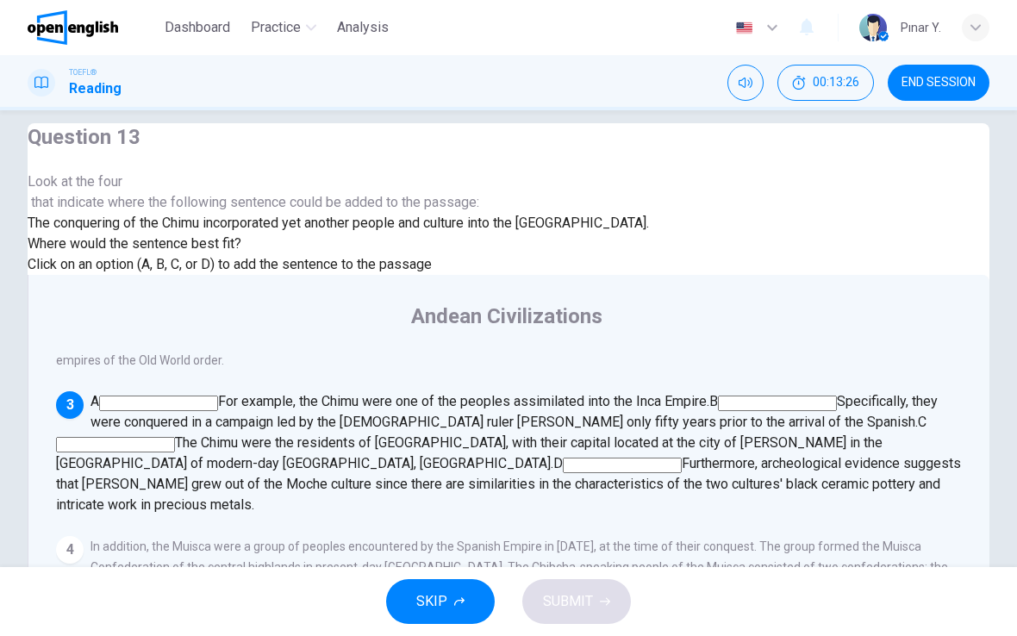
scroll to position [530, 0]
click at [218, 395] on input at bounding box center [158, 403] width 119 height 16
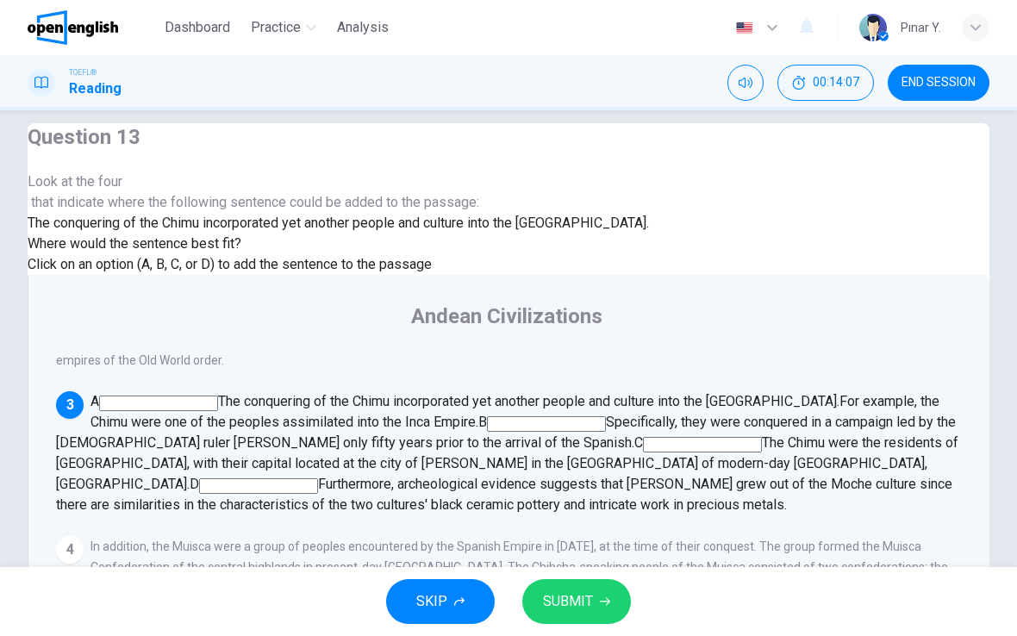
click at [580, 593] on span "SUBMIT" at bounding box center [568, 601] width 50 height 24
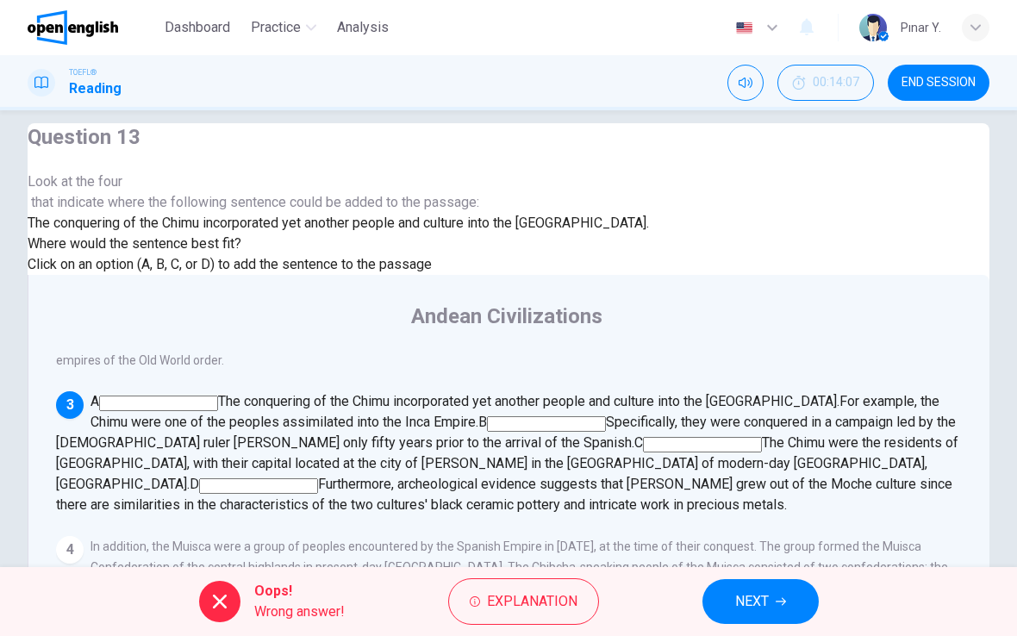
click at [762, 598] on span "NEXT" at bounding box center [752, 601] width 34 height 24
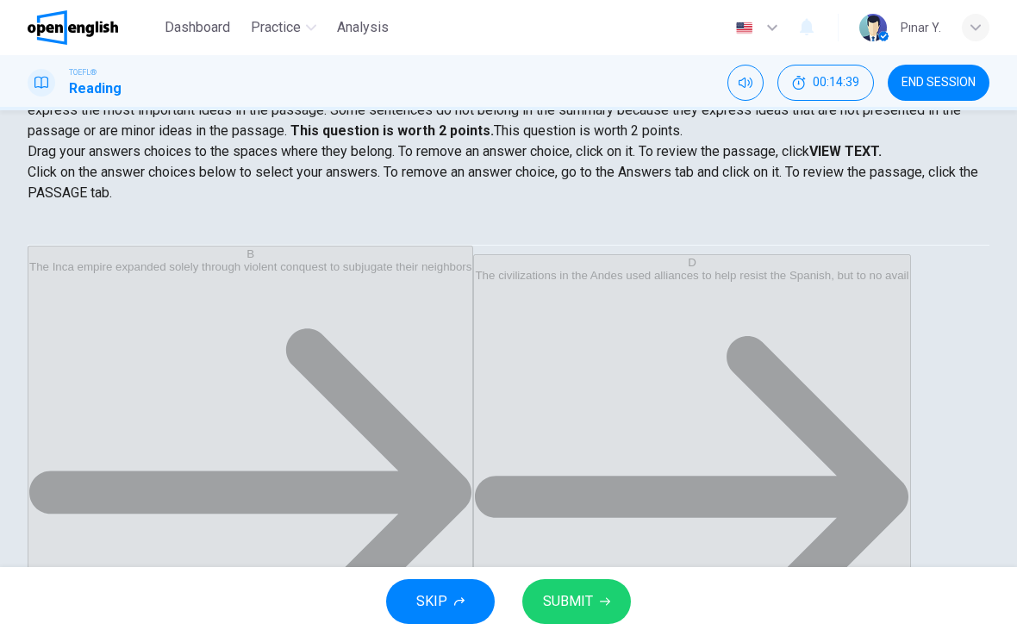
scroll to position [93, 0]
click at [577, 604] on span "SUBMIT" at bounding box center [568, 601] width 50 height 24
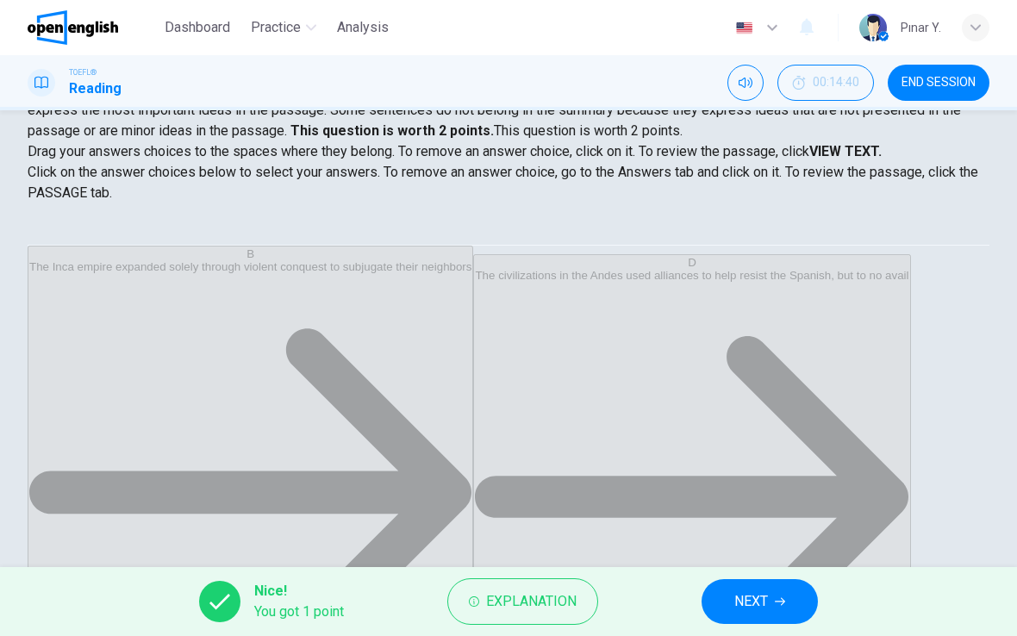
click at [762, 607] on span "NEXT" at bounding box center [751, 601] width 34 height 24
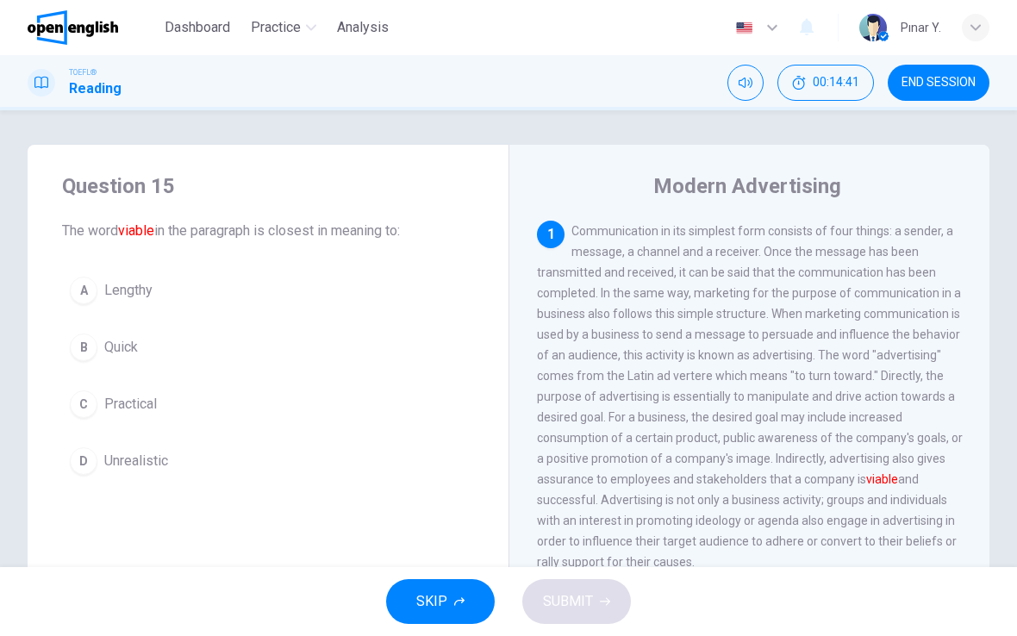
click at [938, 81] on span "END SESSION" at bounding box center [938, 83] width 74 height 14
